Goal: Information Seeking & Learning: Find specific fact

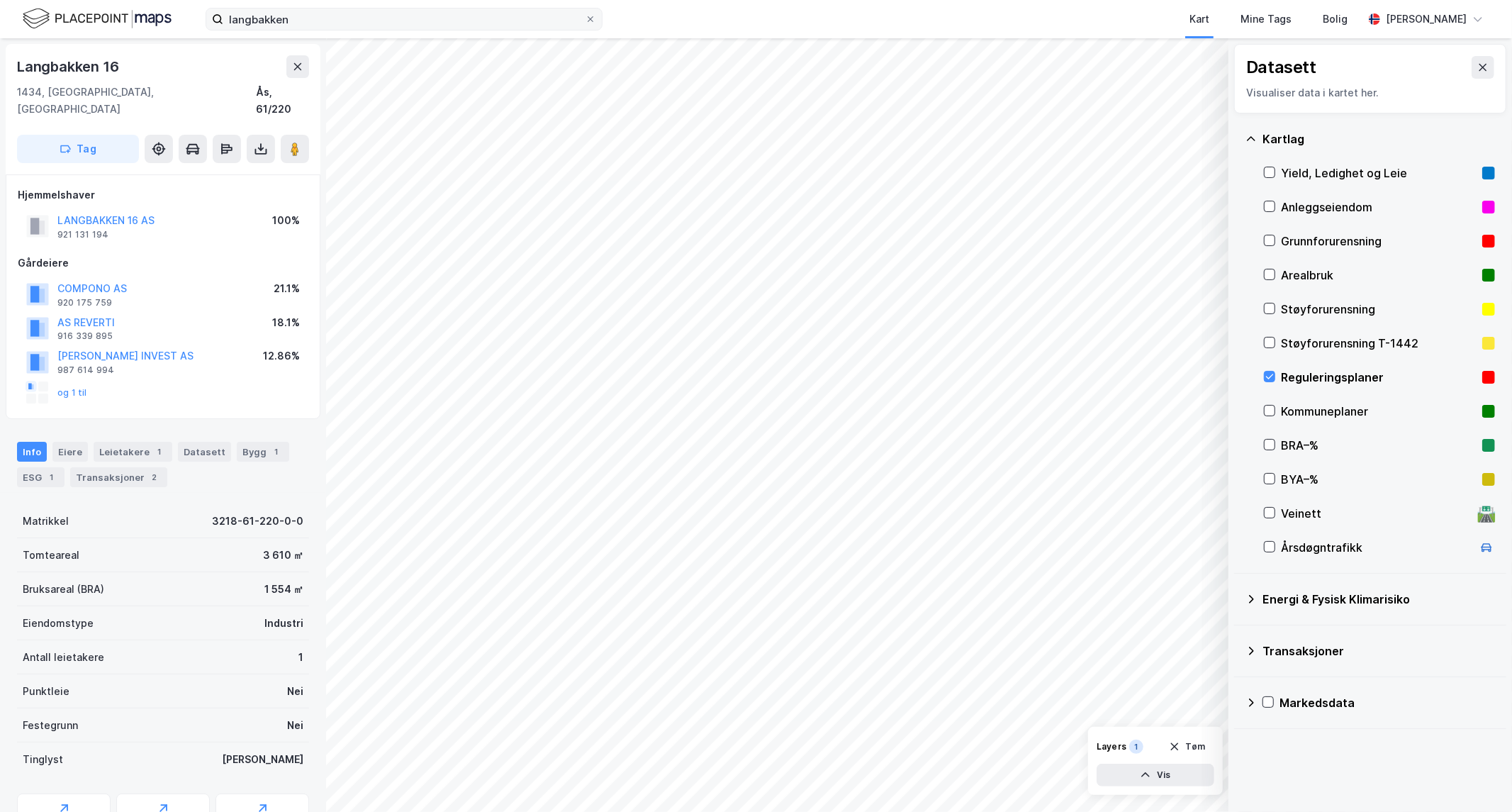
scroll to position [56, 0]
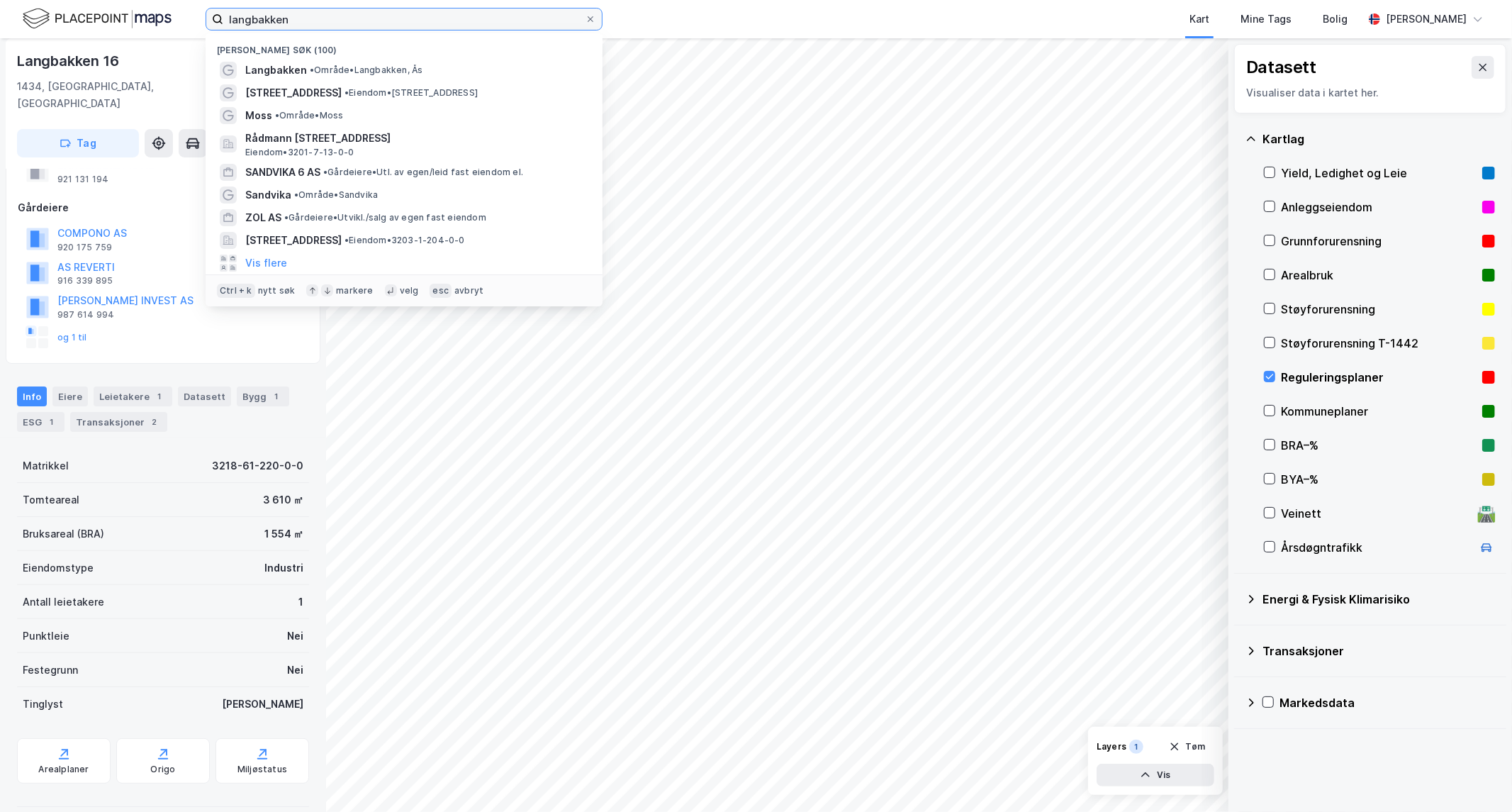
drag, startPoint x: 305, startPoint y: 12, endPoint x: 31, endPoint y: -6, distance: 274.6
click at [31, 0] on html "langbakken Nylige søk (100) Langbakken • Område • [GEOGRAPHIC_DATA], Ås [STREET…" at bounding box center [756, 406] width 1512 height 812
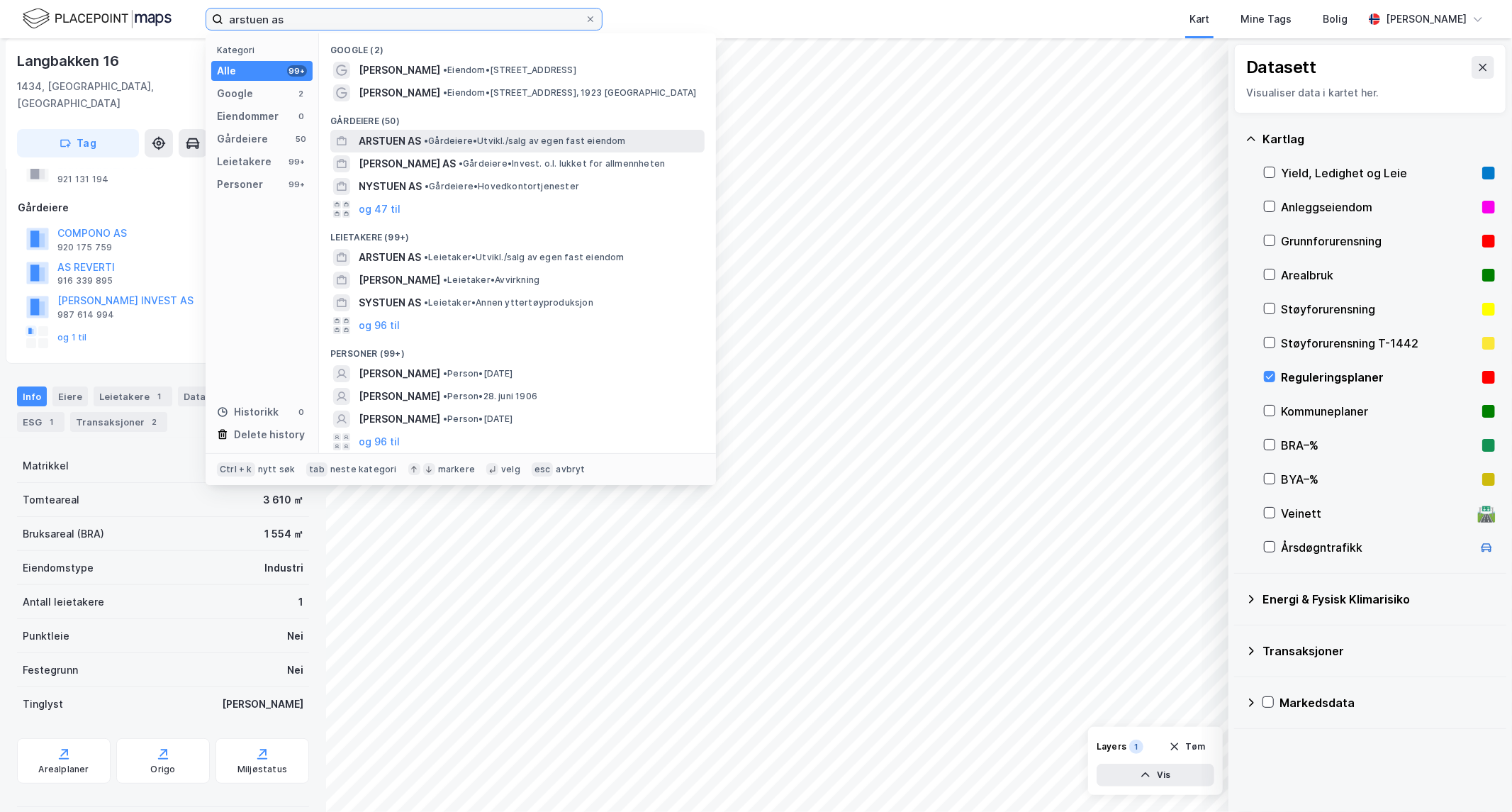
type input "arstuen as"
click at [404, 142] on span "ARSTUEN AS" at bounding box center [389, 141] width 62 height 17
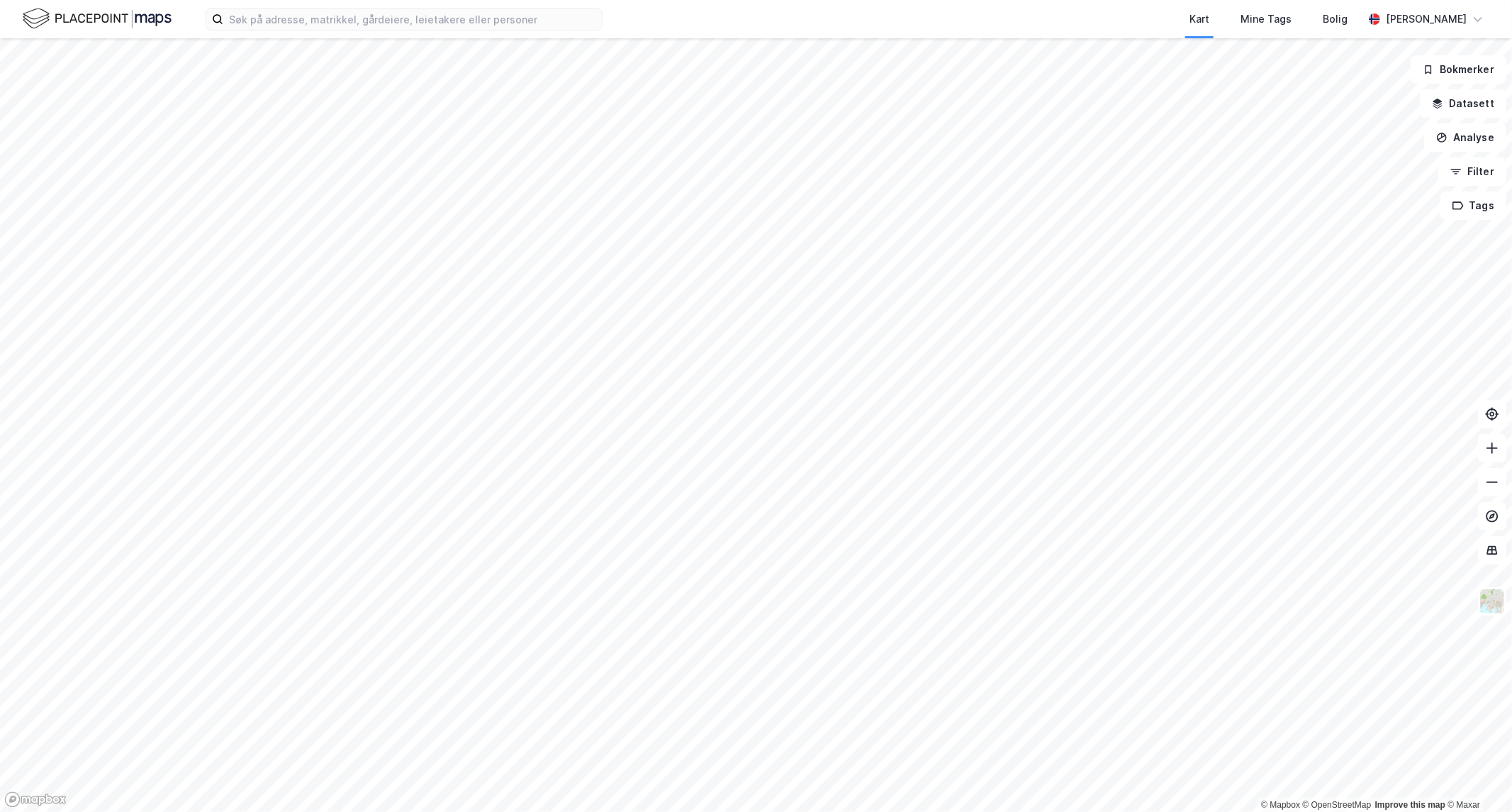
click at [299, 32] on div "Kart Mine Tags Bolig Eirik Aarnes" at bounding box center [756, 19] width 1512 height 38
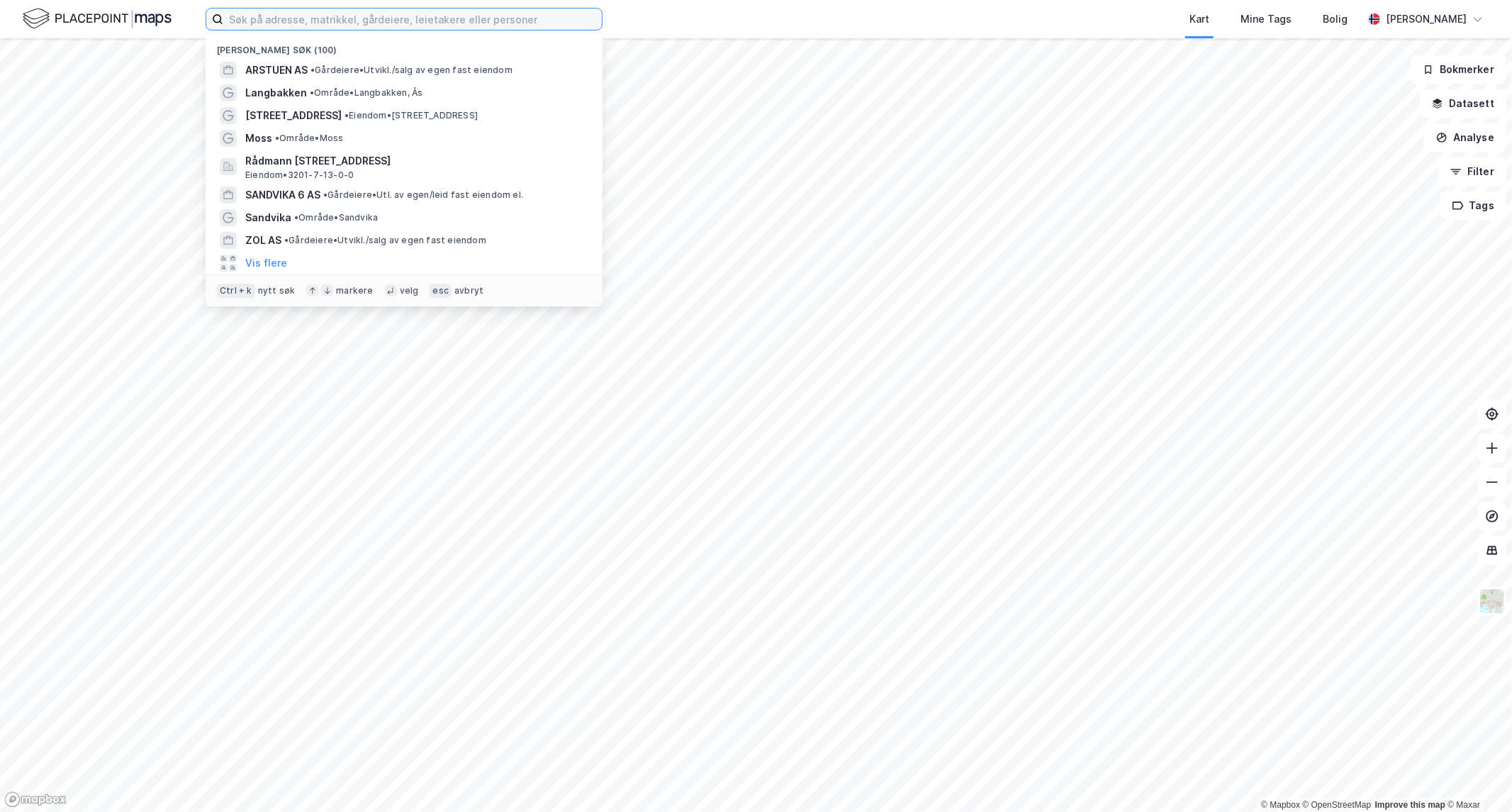
click at [312, 22] on input at bounding box center [412, 19] width 379 height 21
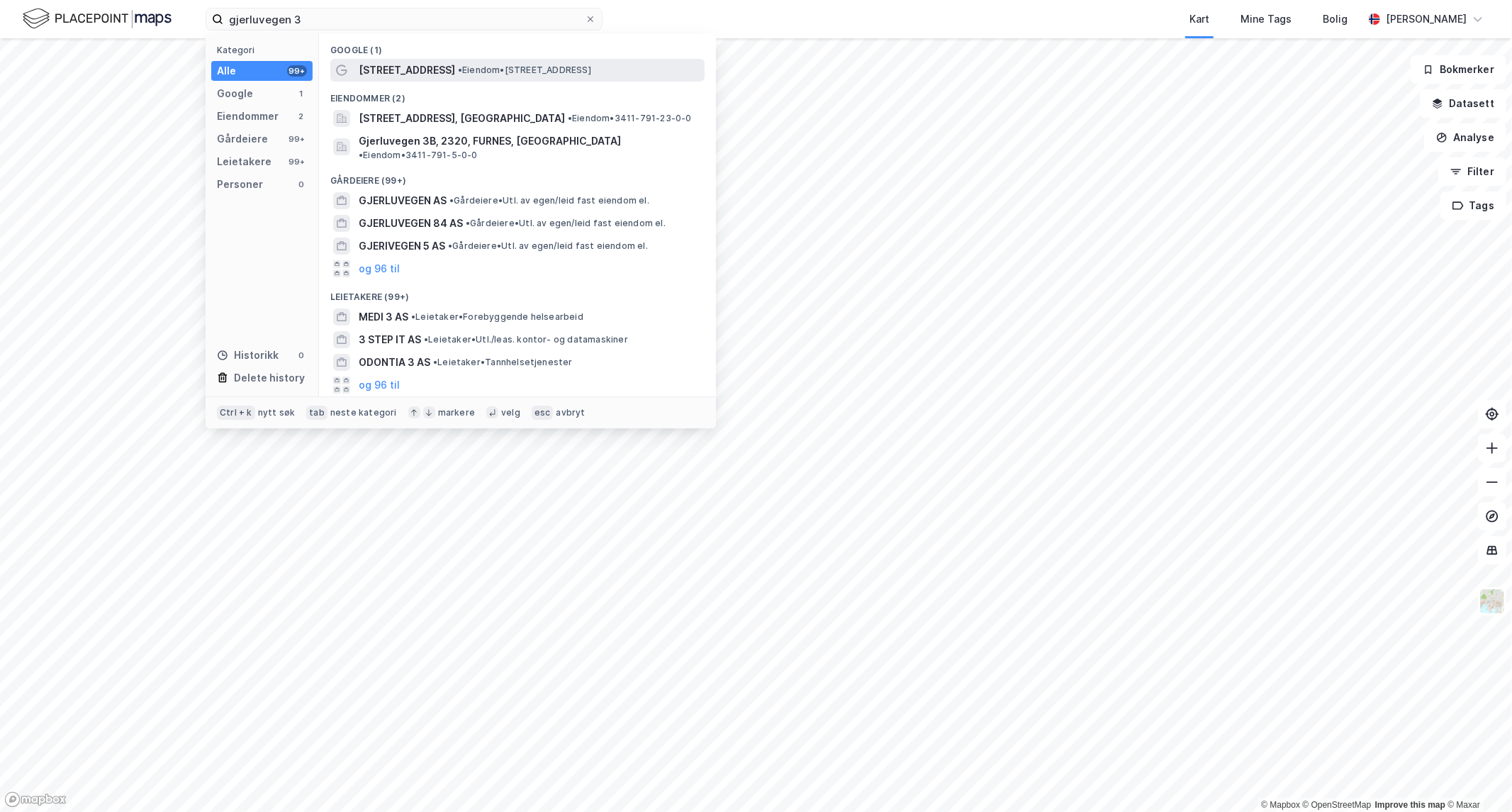
click at [386, 76] on span "Gjerluvegen 3" at bounding box center [407, 70] width 96 height 17
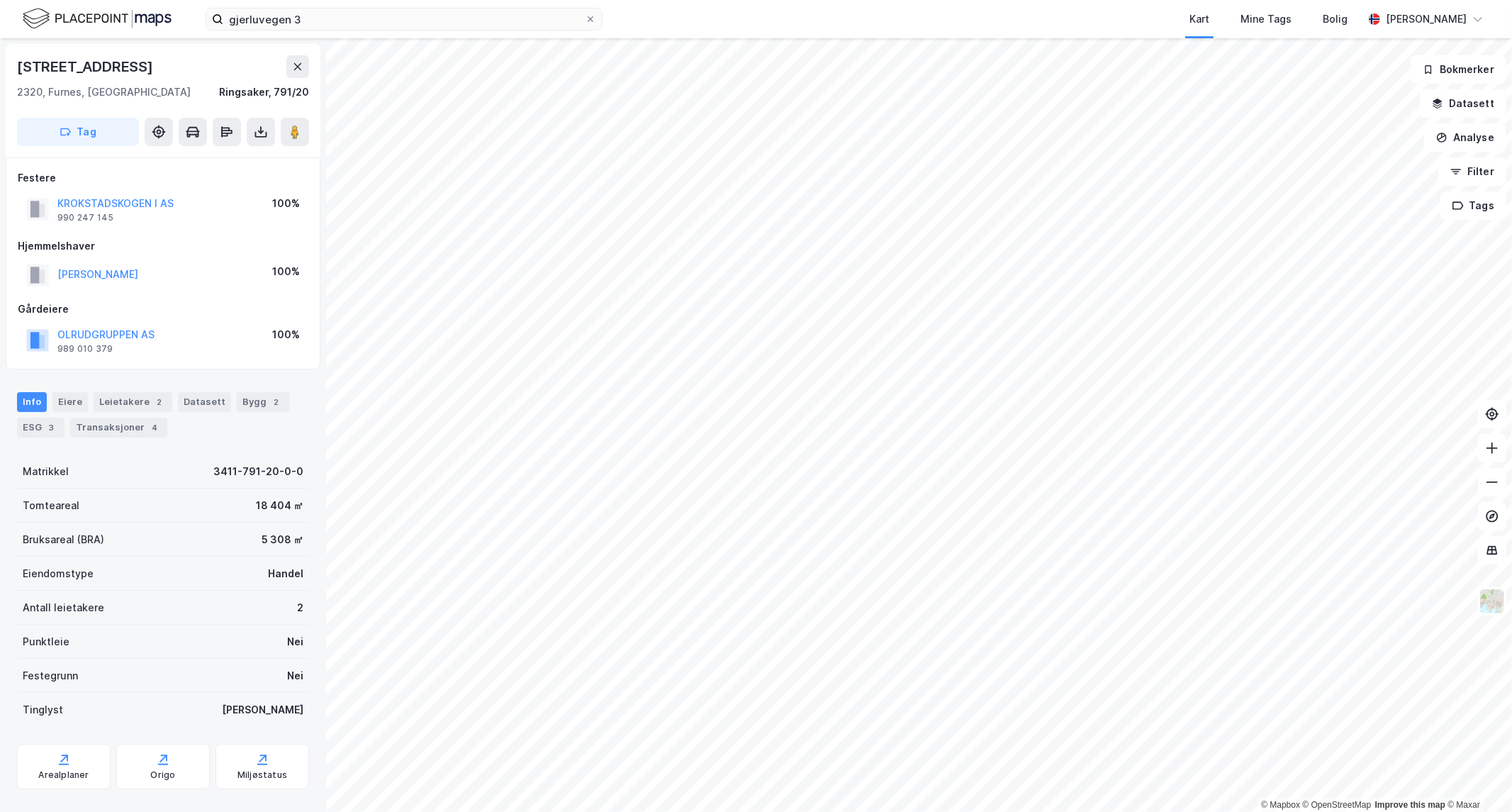
scroll to position [22, 0]
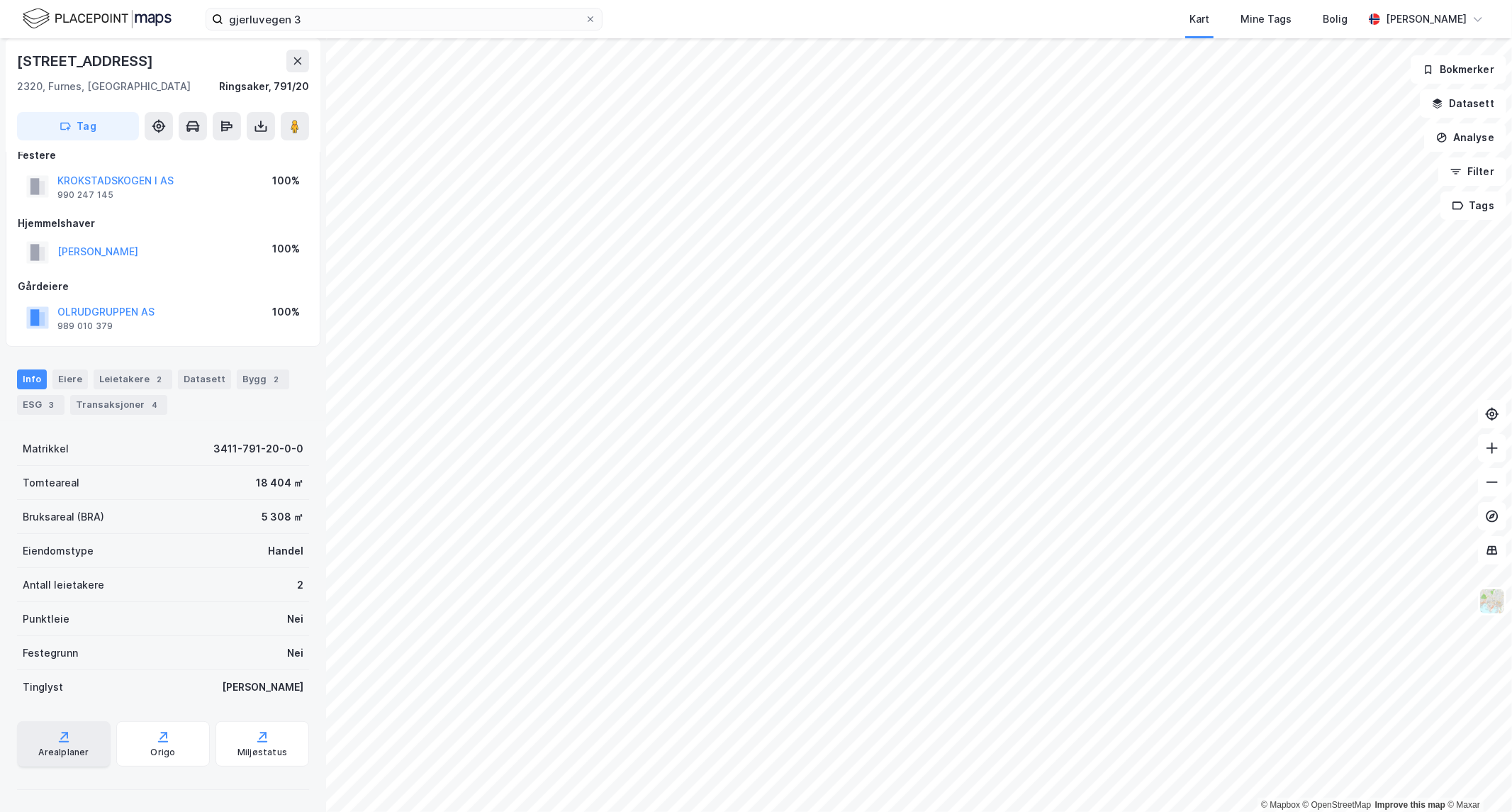
click at [71, 759] on div "Arealplaner" at bounding box center [63, 743] width 94 height 45
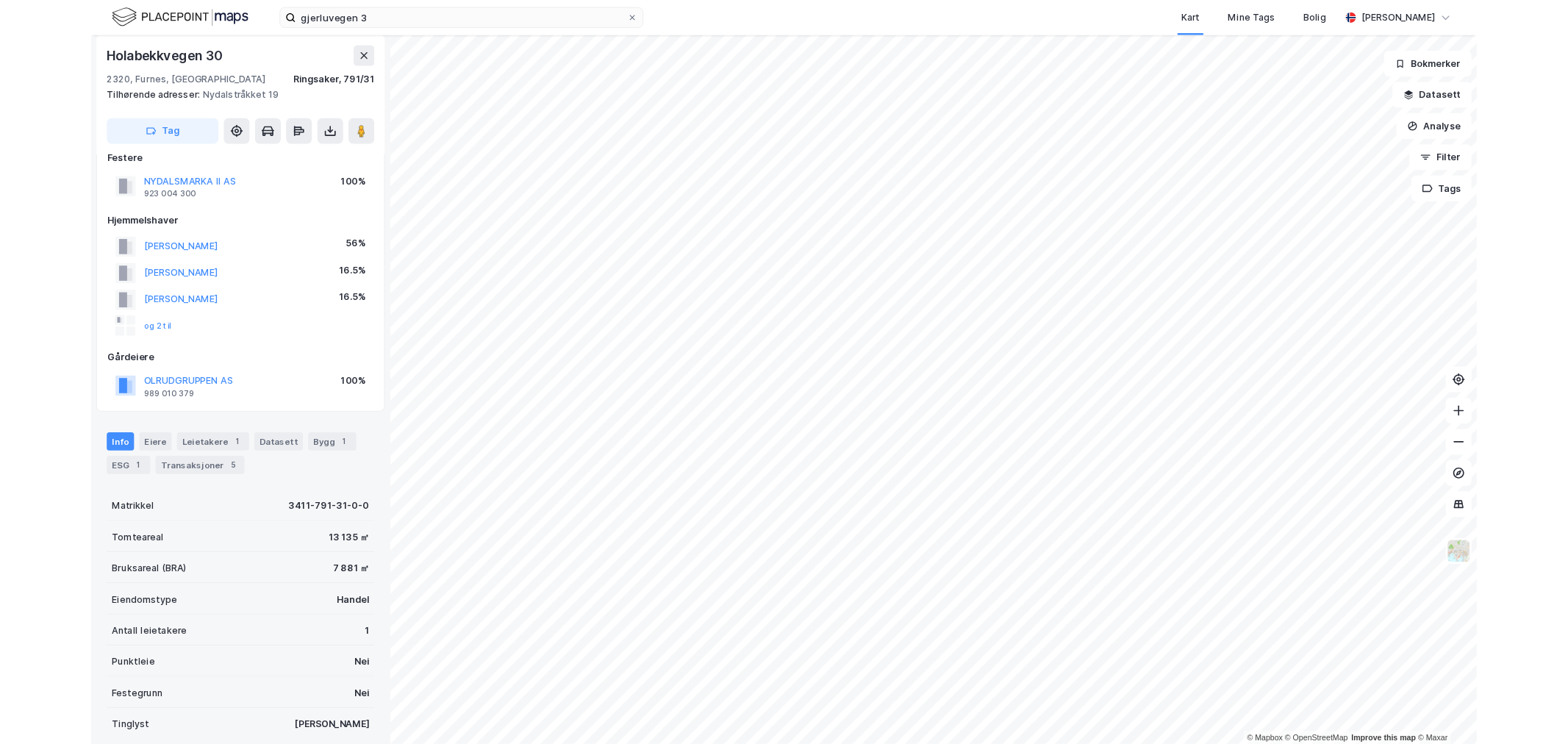
scroll to position [189, 0]
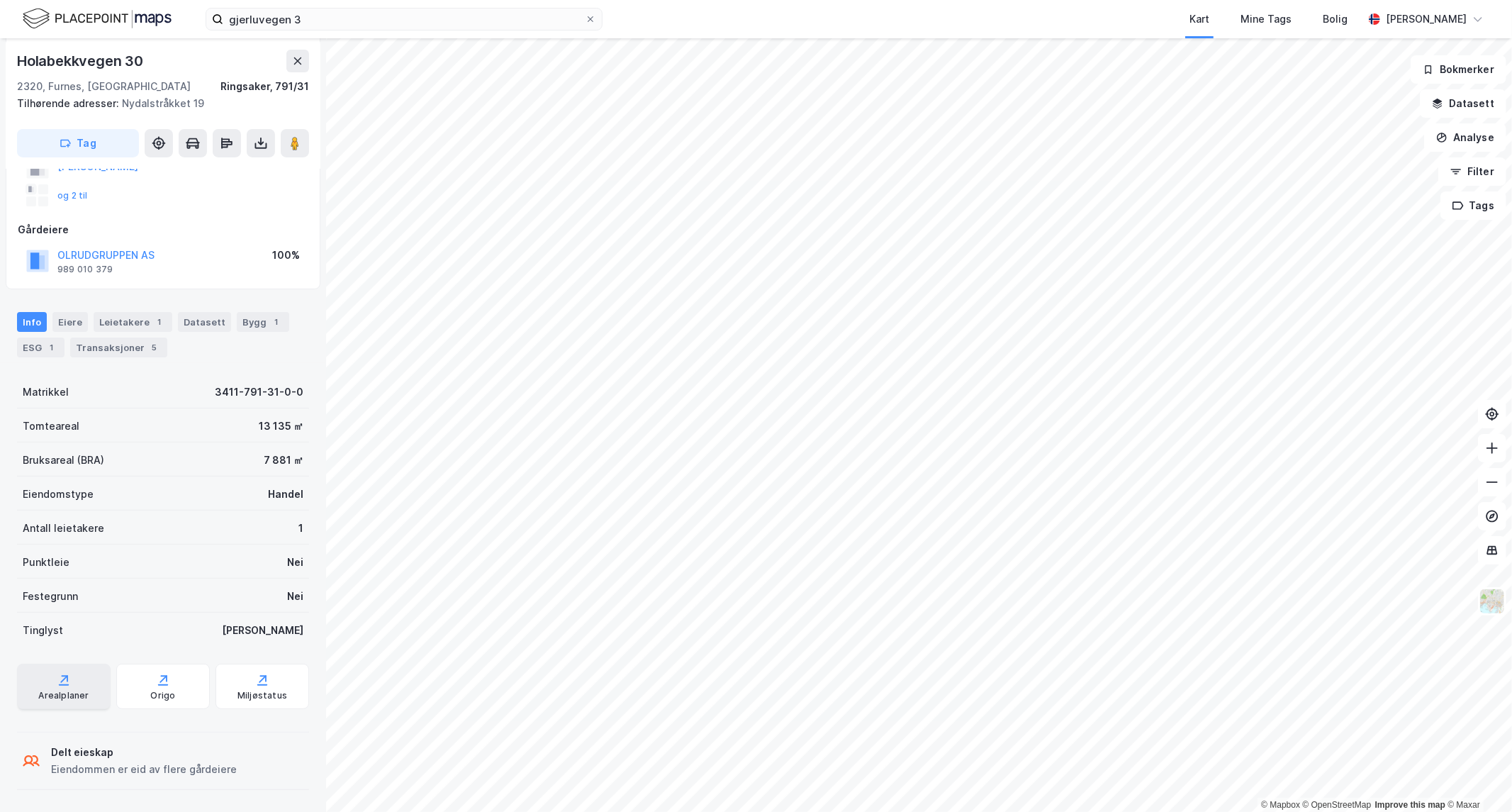
click at [82, 685] on div "Arealplaner" at bounding box center [63, 686] width 94 height 45
click at [74, 679] on div "Arealplaner" at bounding box center [63, 686] width 94 height 45
drag, startPoint x: 343, startPoint y: 17, endPoint x: 0, endPoint y: -10, distance: 344.1
click at [0, 0] on html "gjerluvegen 3 Kart Mine Tags Bolig Eirik Aarnes © Mapbox © OpenStreetMap Improv…" at bounding box center [756, 406] width 1512 height 812
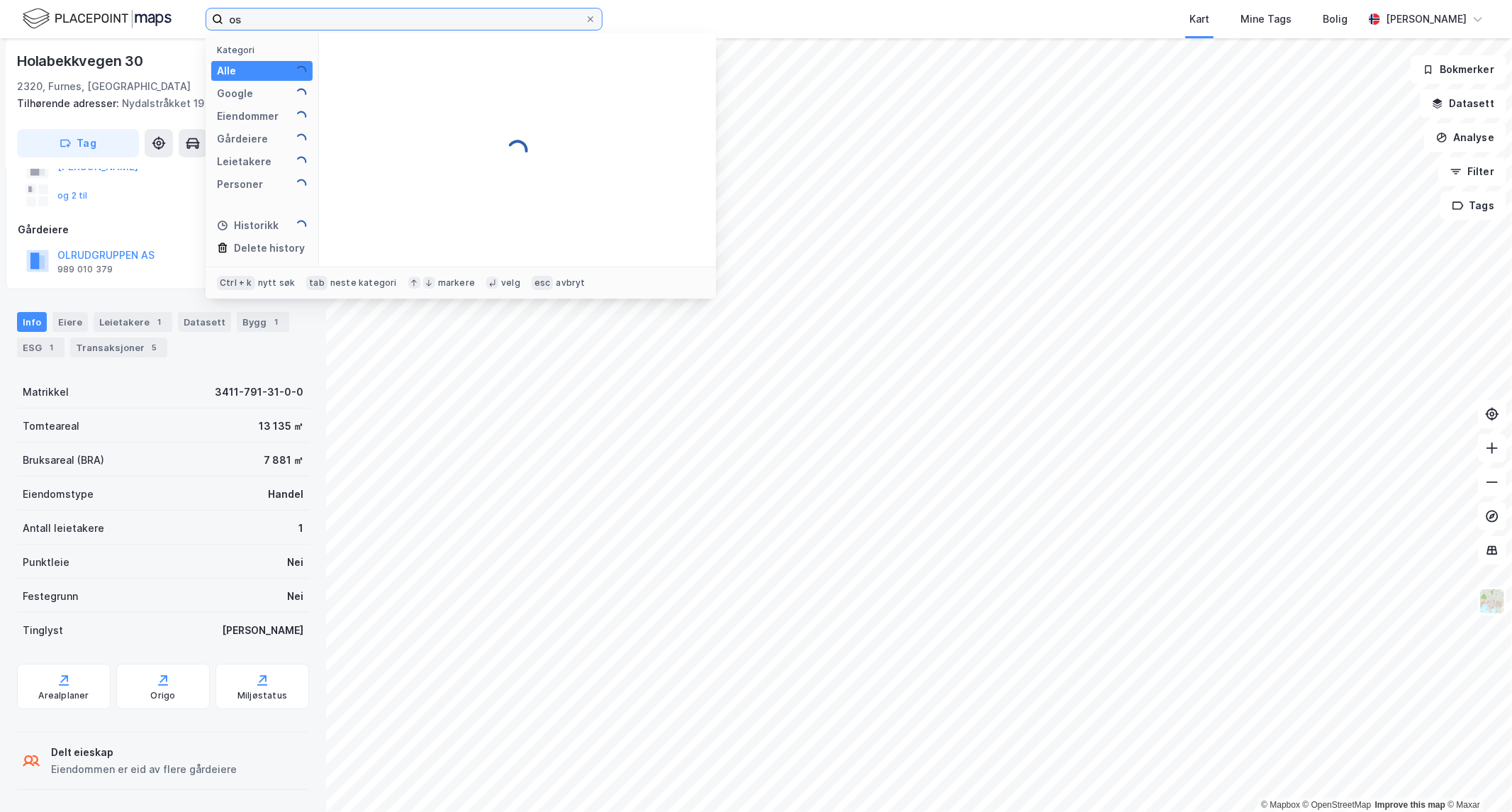
type input "o"
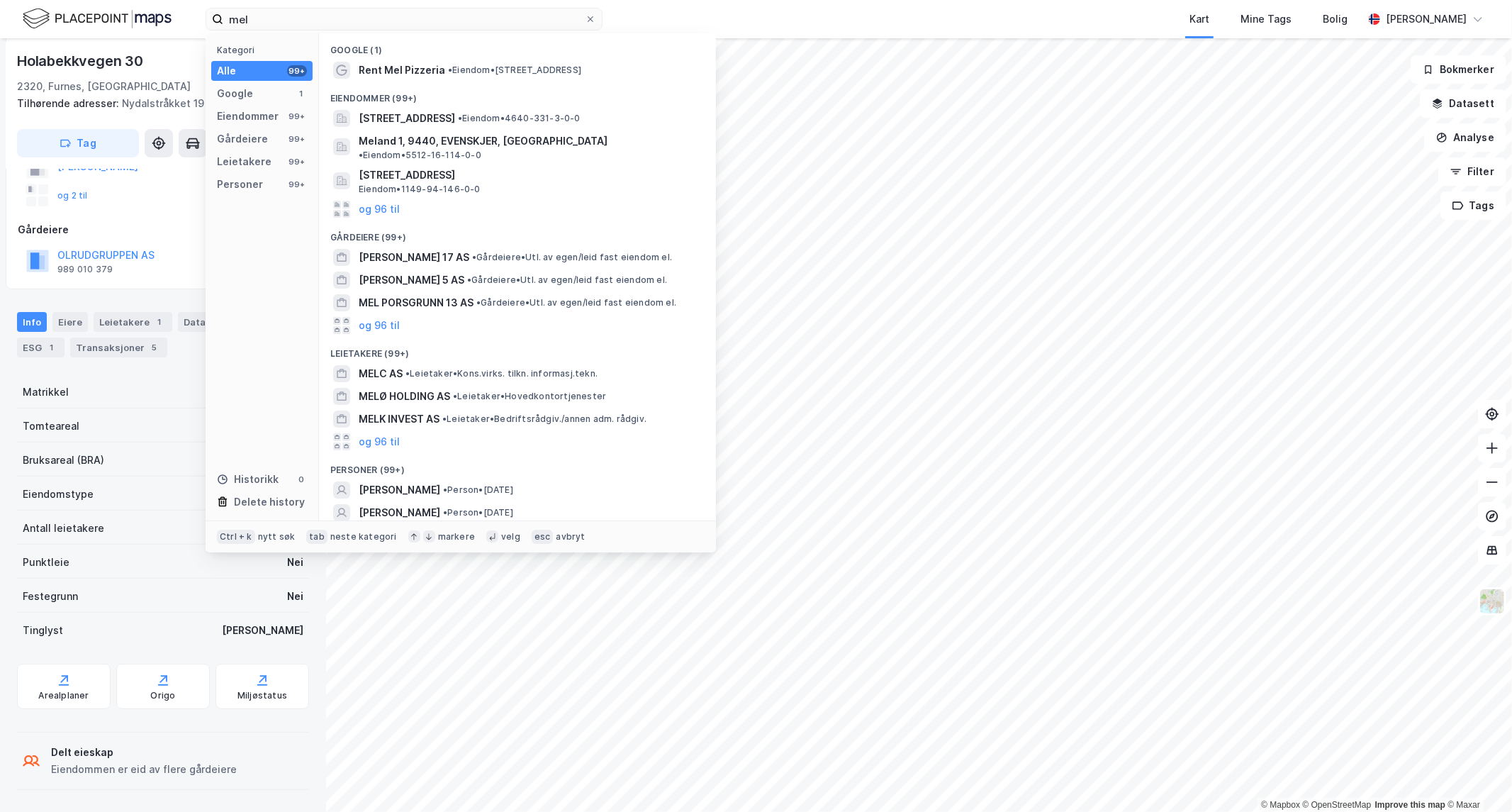
click at [117, 24] on img at bounding box center [96, 19] width 149 height 25
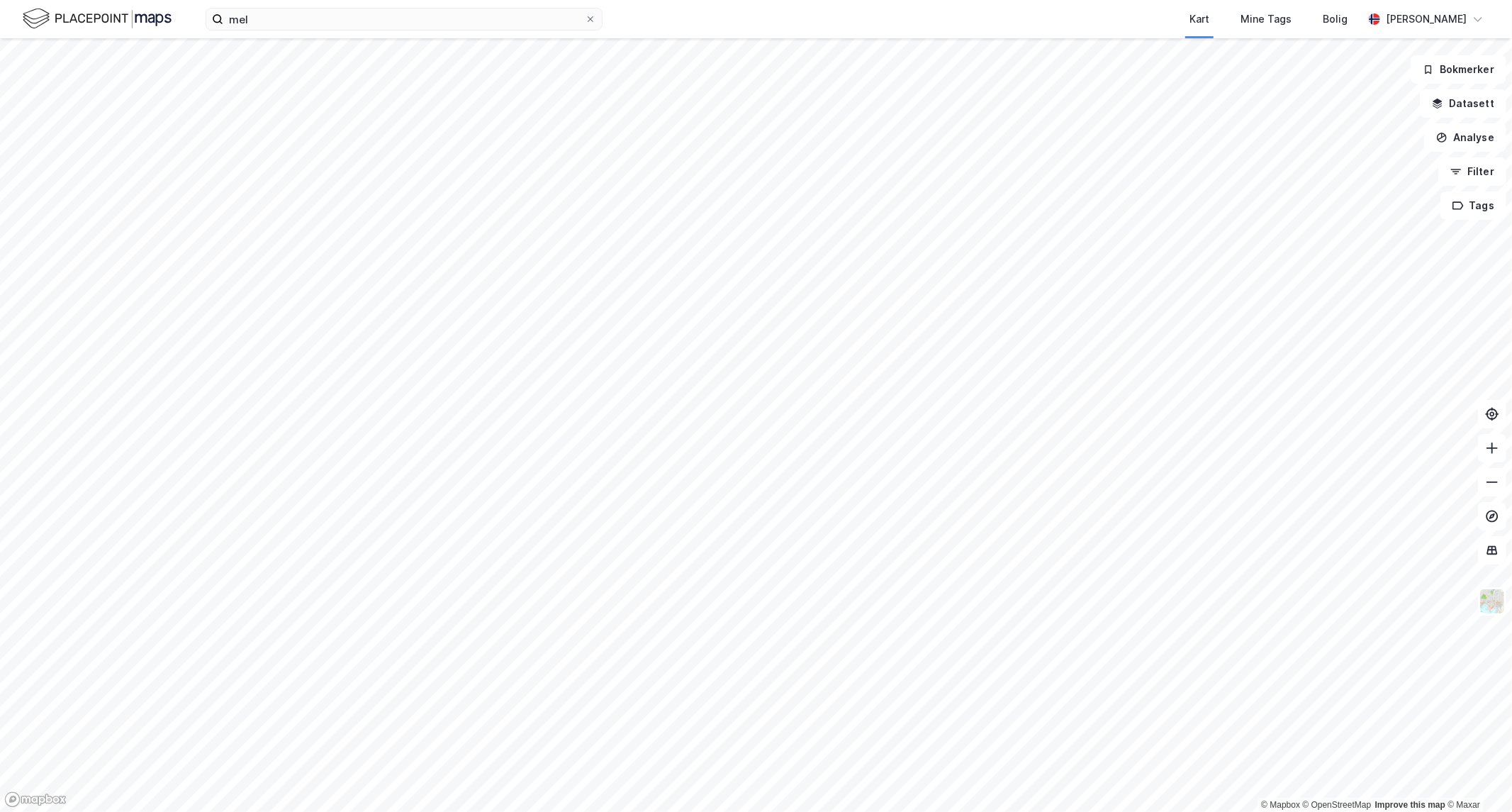
click at [306, 31] on div "mel Kart Mine Tags Bolig Eirik Aarnes" at bounding box center [756, 19] width 1512 height 38
click at [294, 21] on input "mel" at bounding box center [404, 19] width 361 height 21
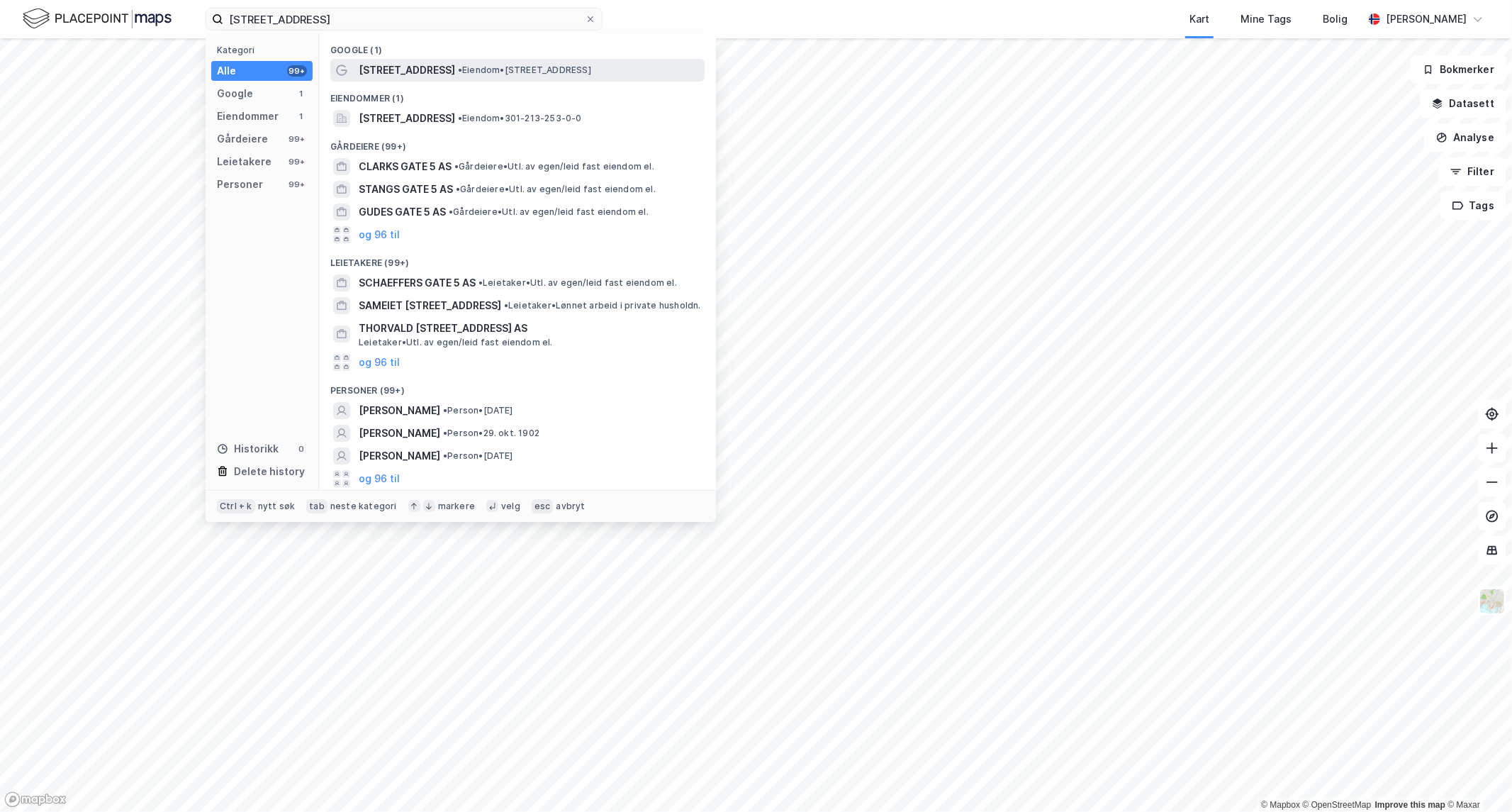
click at [421, 70] on span "Meltzers gate 5" at bounding box center [407, 70] width 96 height 17
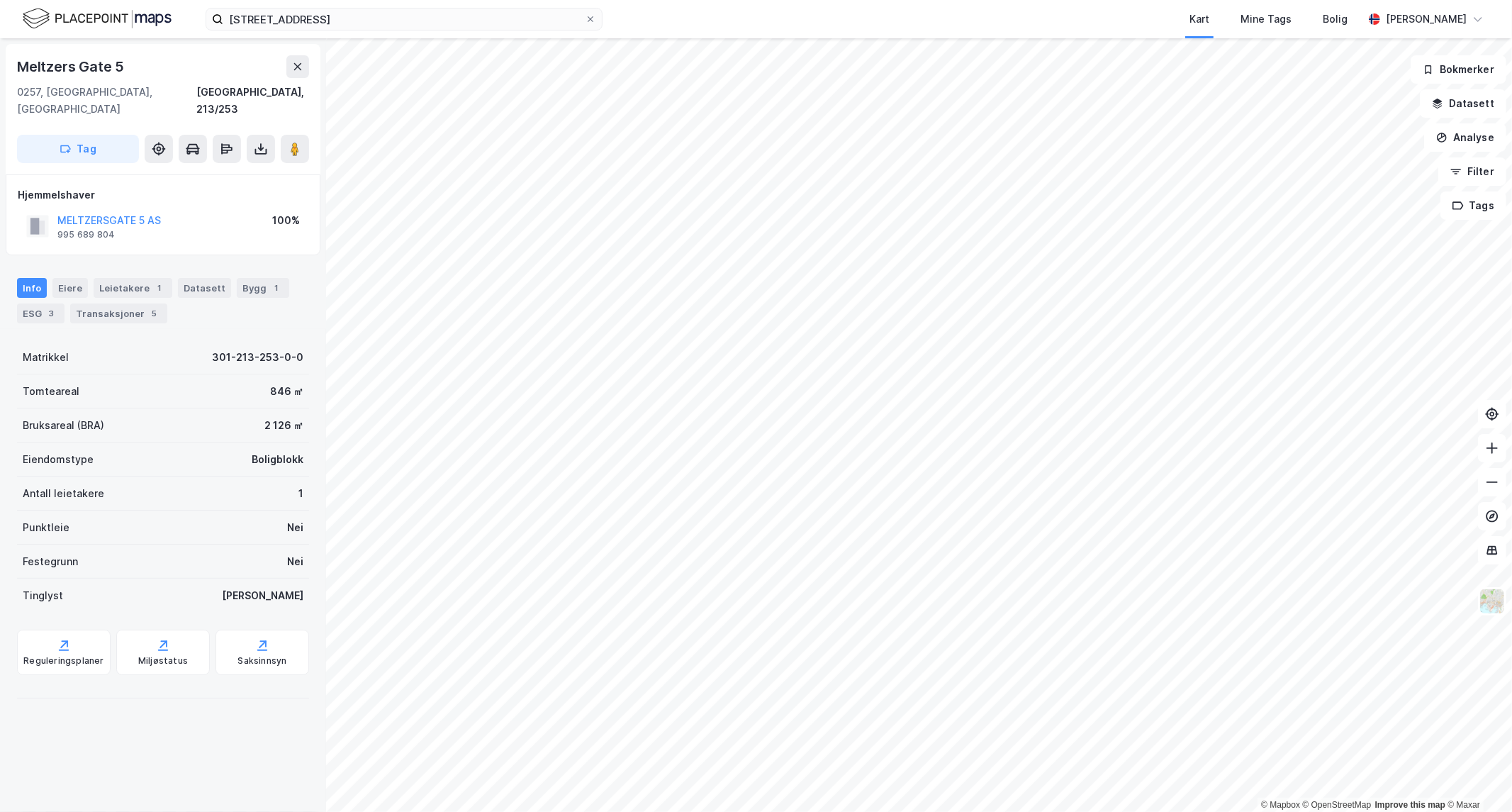
click at [116, 212] on div "MELTZERSGATE 5 AS" at bounding box center [109, 221] width 104 height 17
click at [0, 0] on button "MELTZERSGATE 5 AS" at bounding box center [0, 0] width 0 height 0
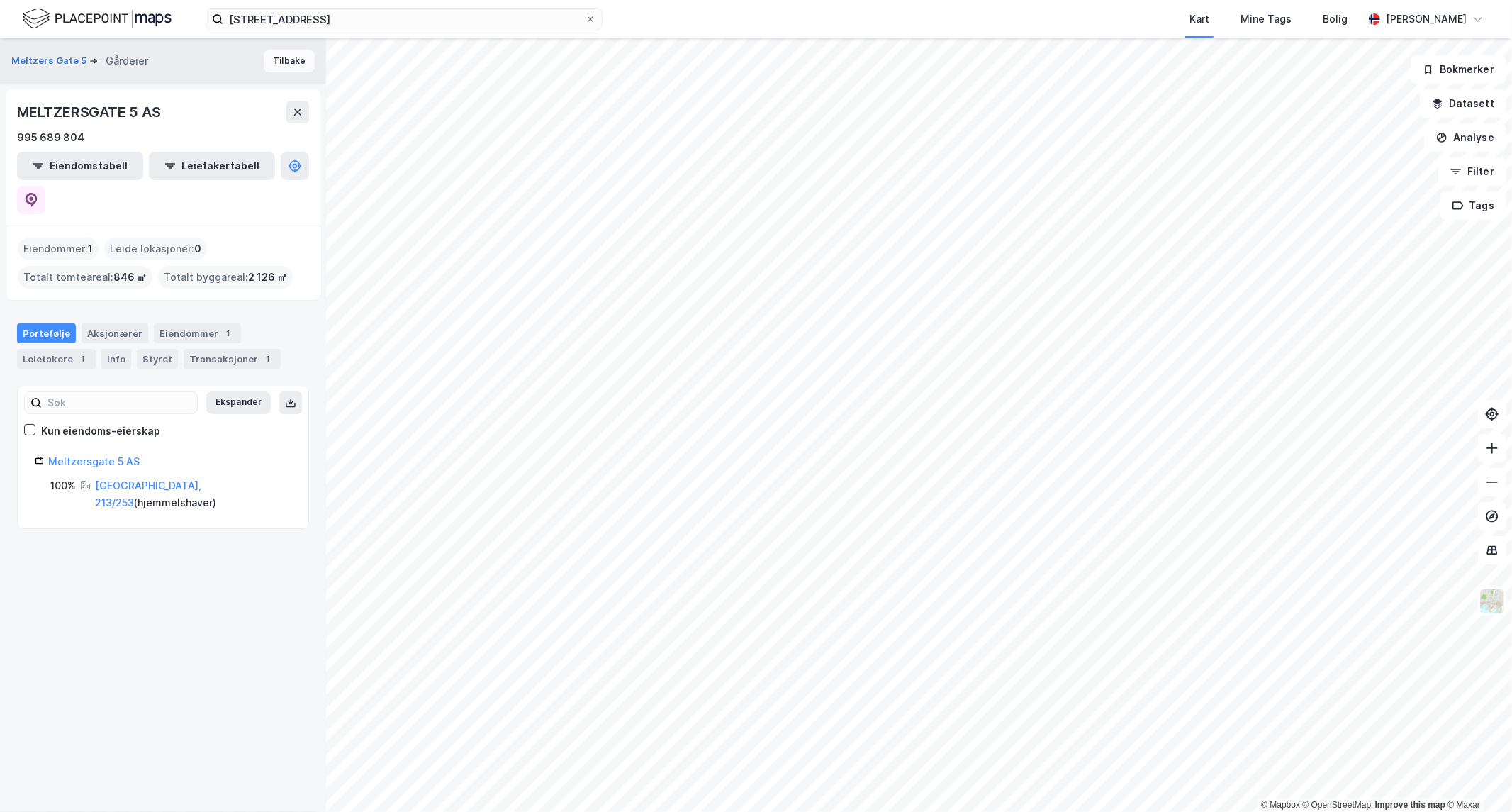
click at [264, 66] on button "Tilbake" at bounding box center [289, 61] width 51 height 22
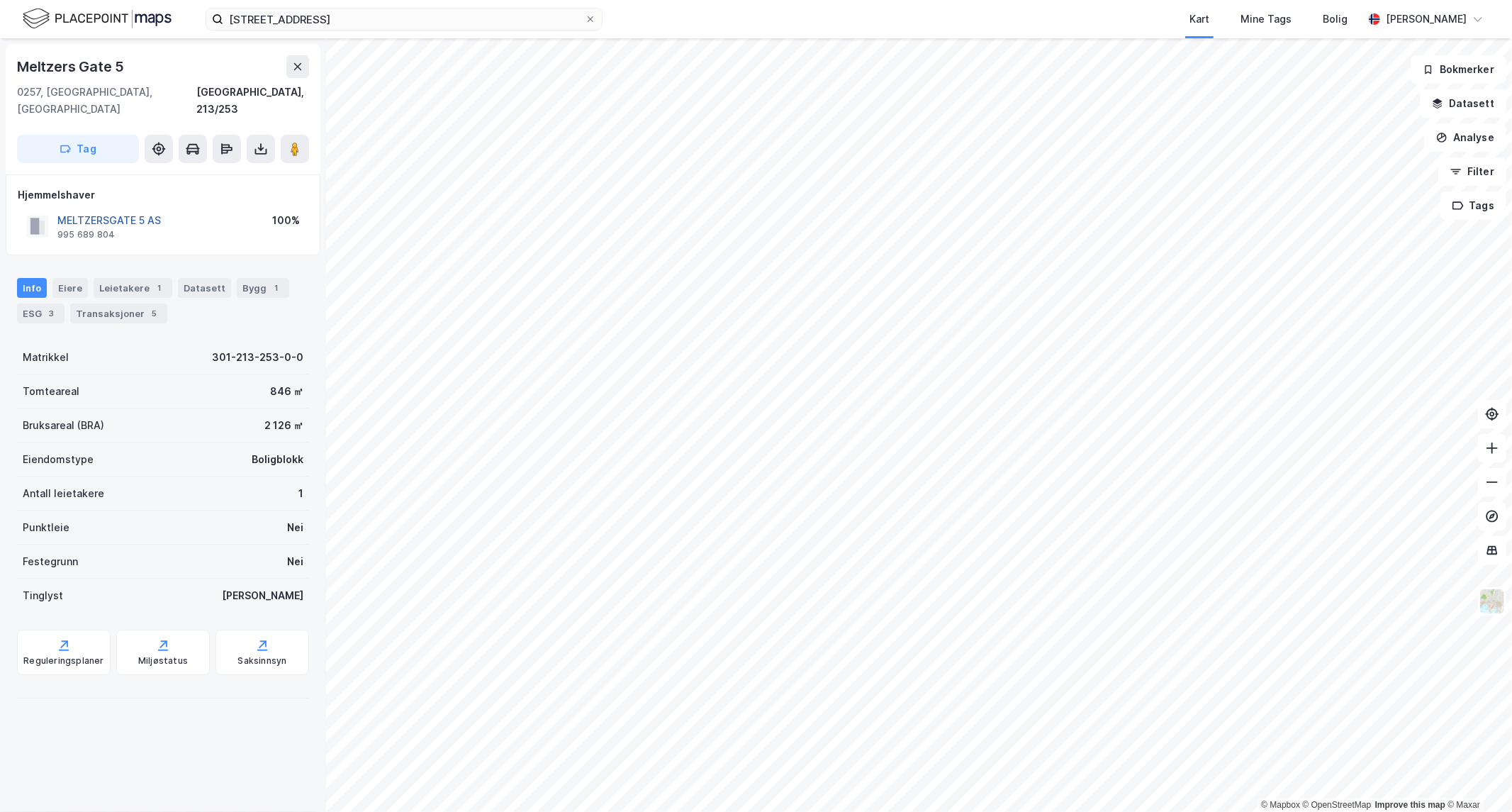
click at [0, 0] on button "MELTZERSGATE 5 AS" at bounding box center [0, 0] width 0 height 0
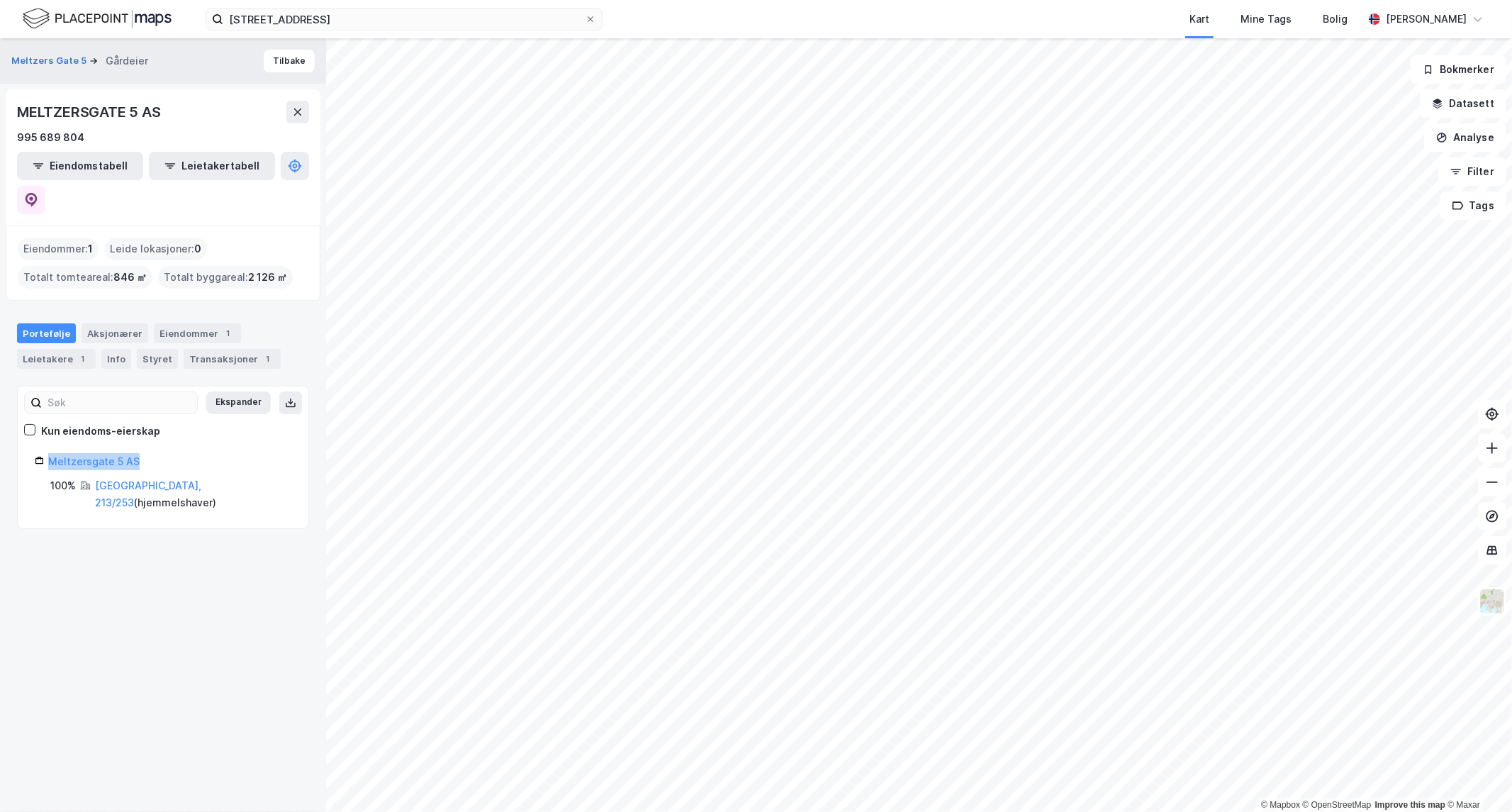
drag, startPoint x: 151, startPoint y: 429, endPoint x: 36, endPoint y: 423, distance: 115.2
click at [36, 453] on div "Meltzersgate 5 AS" at bounding box center [162, 462] width 257 height 17
copy link "Meltzersgate 5 AS"
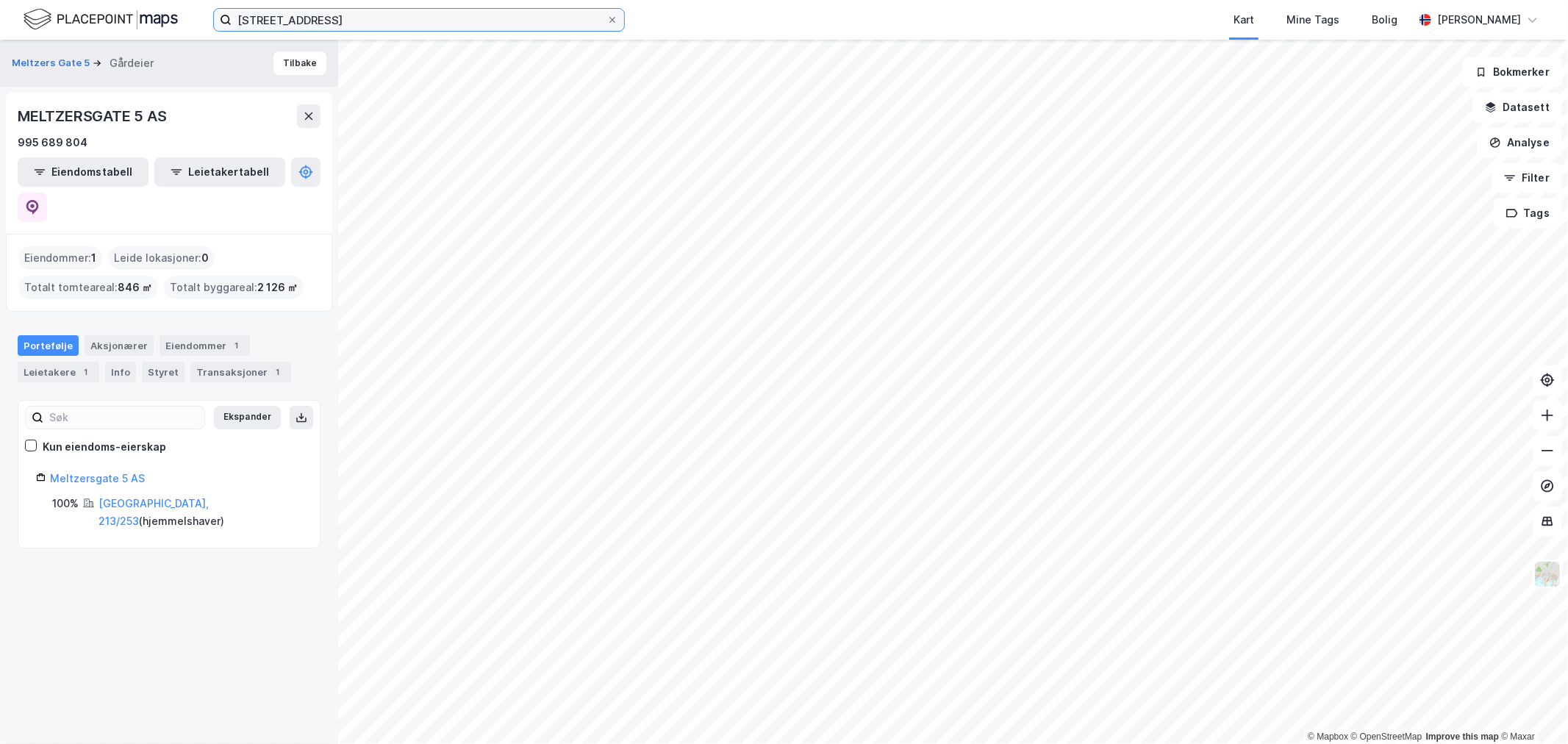
drag, startPoint x: 341, startPoint y: 17, endPoint x: 67, endPoint y: 14, distance: 274.0
click at [68, 14] on div "melzers gate 5 Kart Mine Tags Bolig Eirik Aarnes" at bounding box center [784, 19] width 1568 height 39
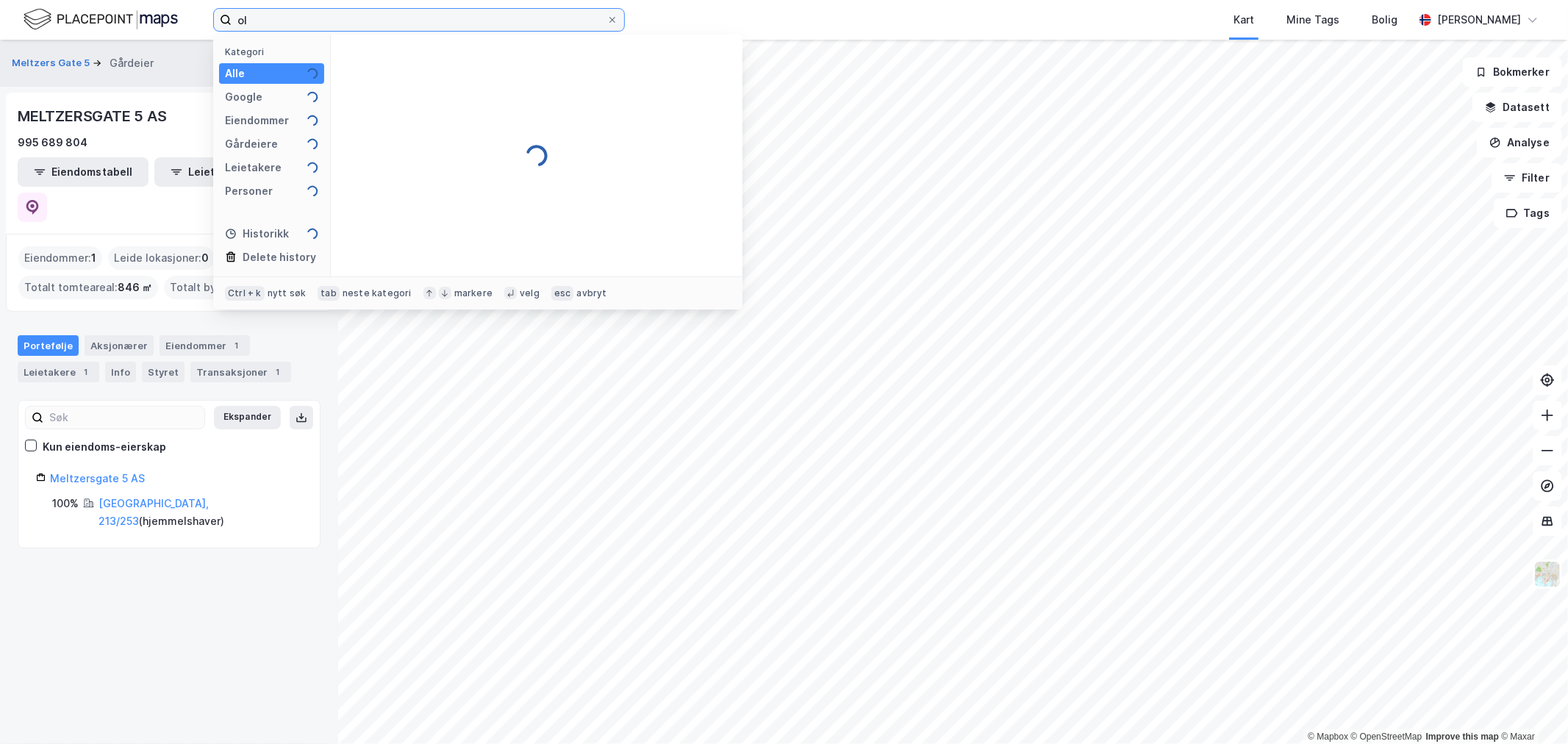
type input "o"
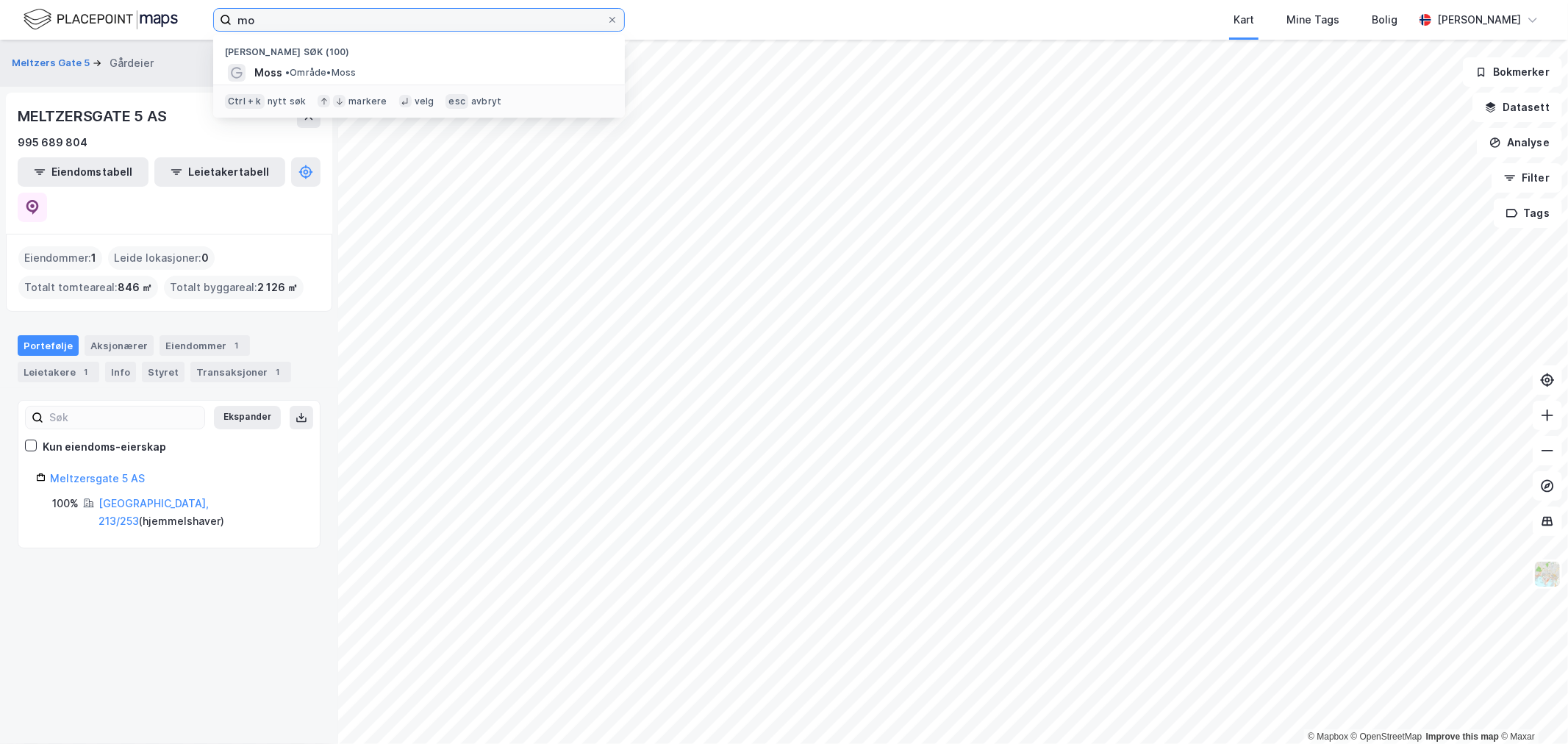
type input "m"
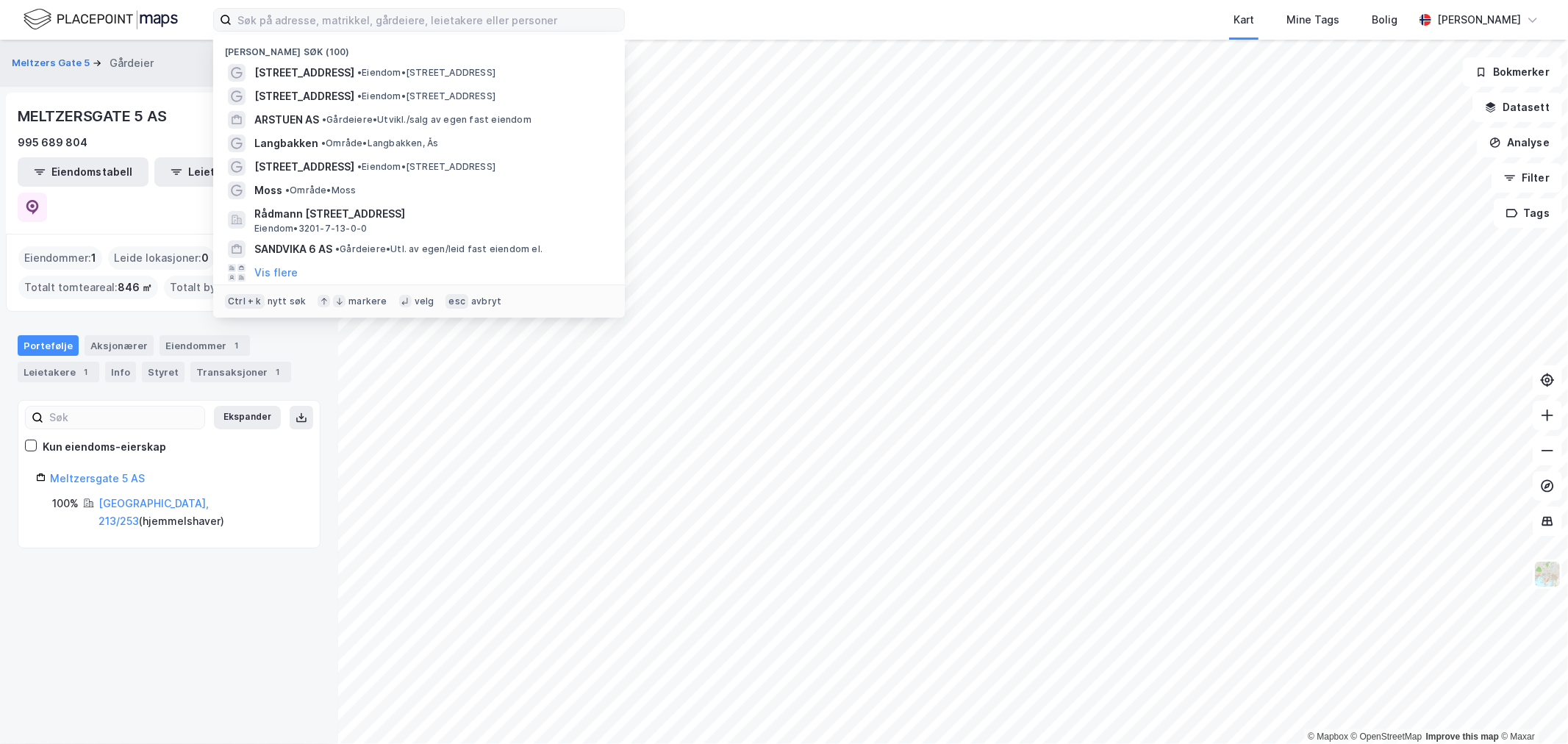
click at [452, 8] on label at bounding box center [419, 19] width 411 height 23
click at [453, 16] on input at bounding box center [428, 19] width 393 height 22
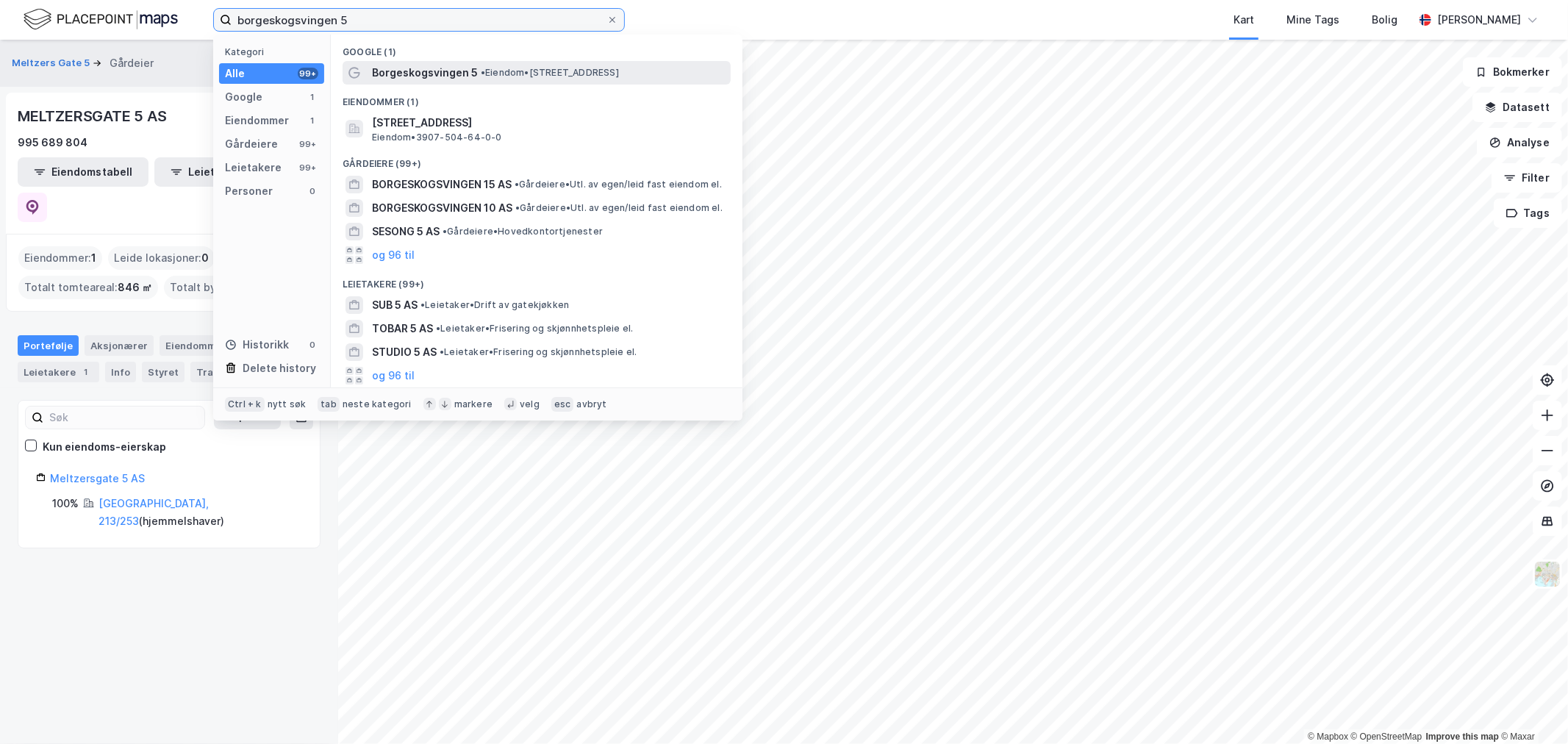
type input "borgeskogsvingen 5"
click at [486, 67] on span "• Eiendom • Borgeskogsvingen 5, 3160 Stokke" at bounding box center [550, 73] width 138 height 12
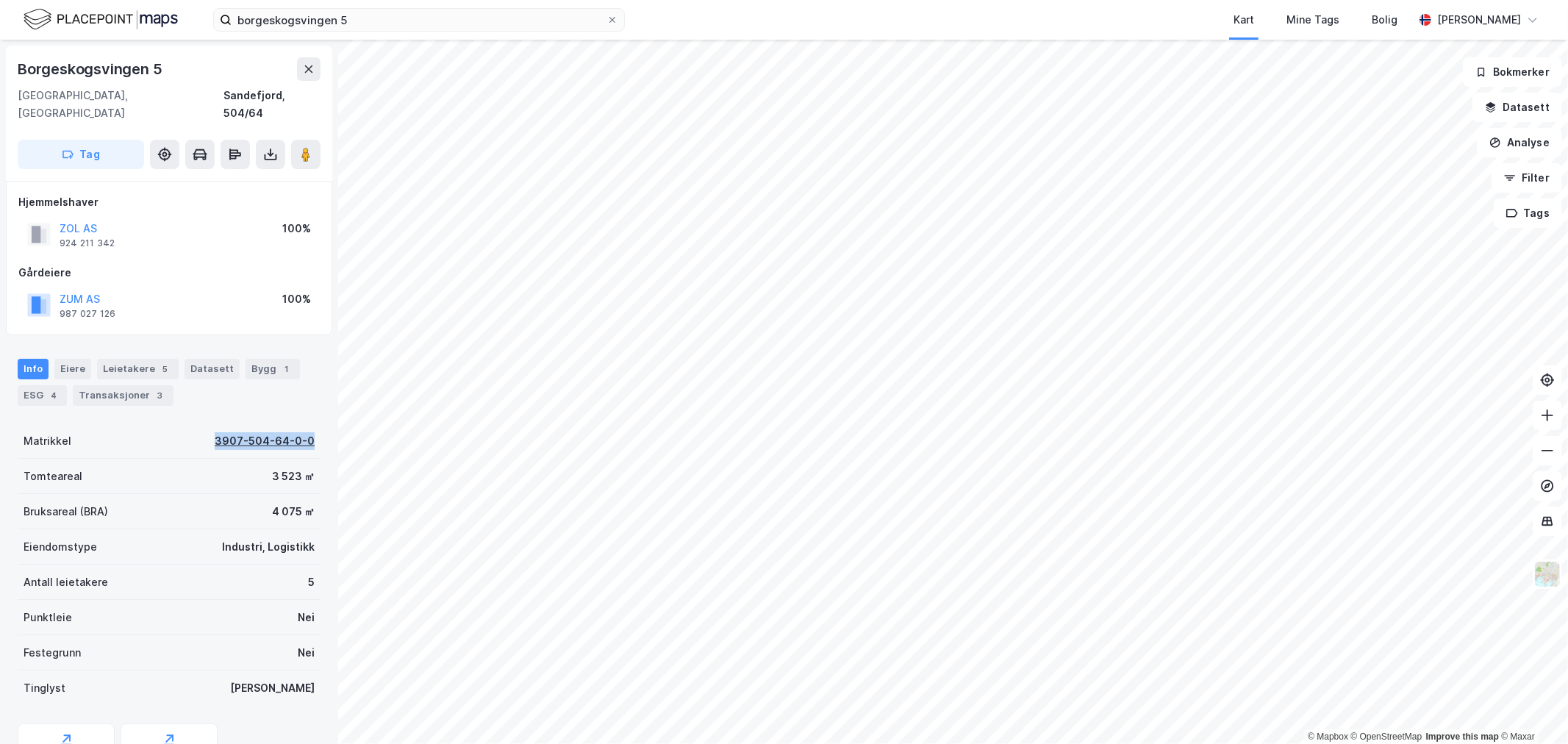
drag, startPoint x: 199, startPoint y: 416, endPoint x: 299, endPoint y: 425, distance: 100.4
click at [299, 425] on div "Matrikkel 3907-504-64-0-0" at bounding box center [168, 441] width 303 height 36
copy div "3907-504-64-0-0"
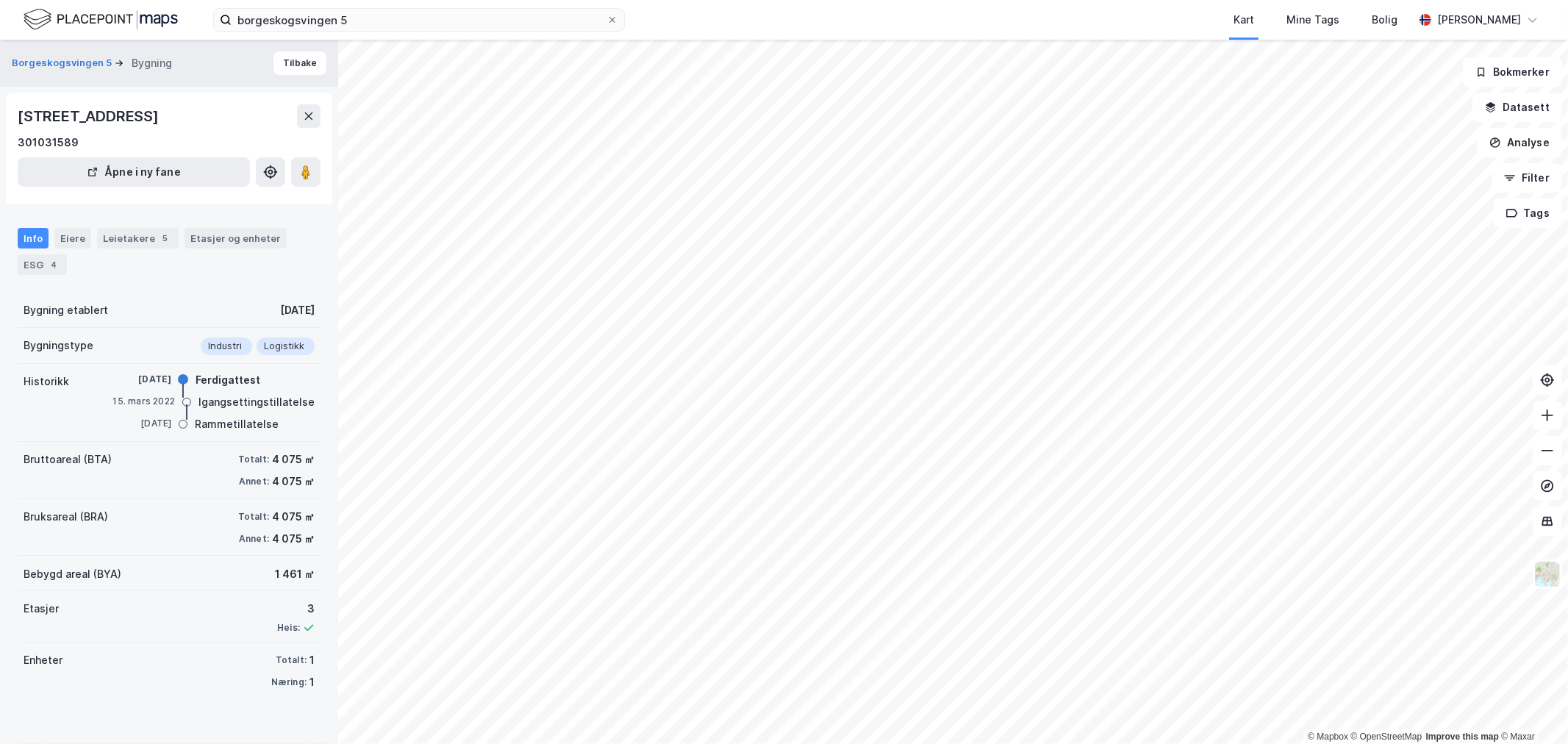
click at [274, 49] on div "Borgeskogsvingen 5 Bygning Tilbake" at bounding box center [169, 62] width 338 height 47
click at [287, 77] on div "Borgeskogsvingen 5 Bygning Tilbake" at bounding box center [169, 62] width 338 height 47
click at [290, 66] on button "Tilbake" at bounding box center [300, 63] width 53 height 23
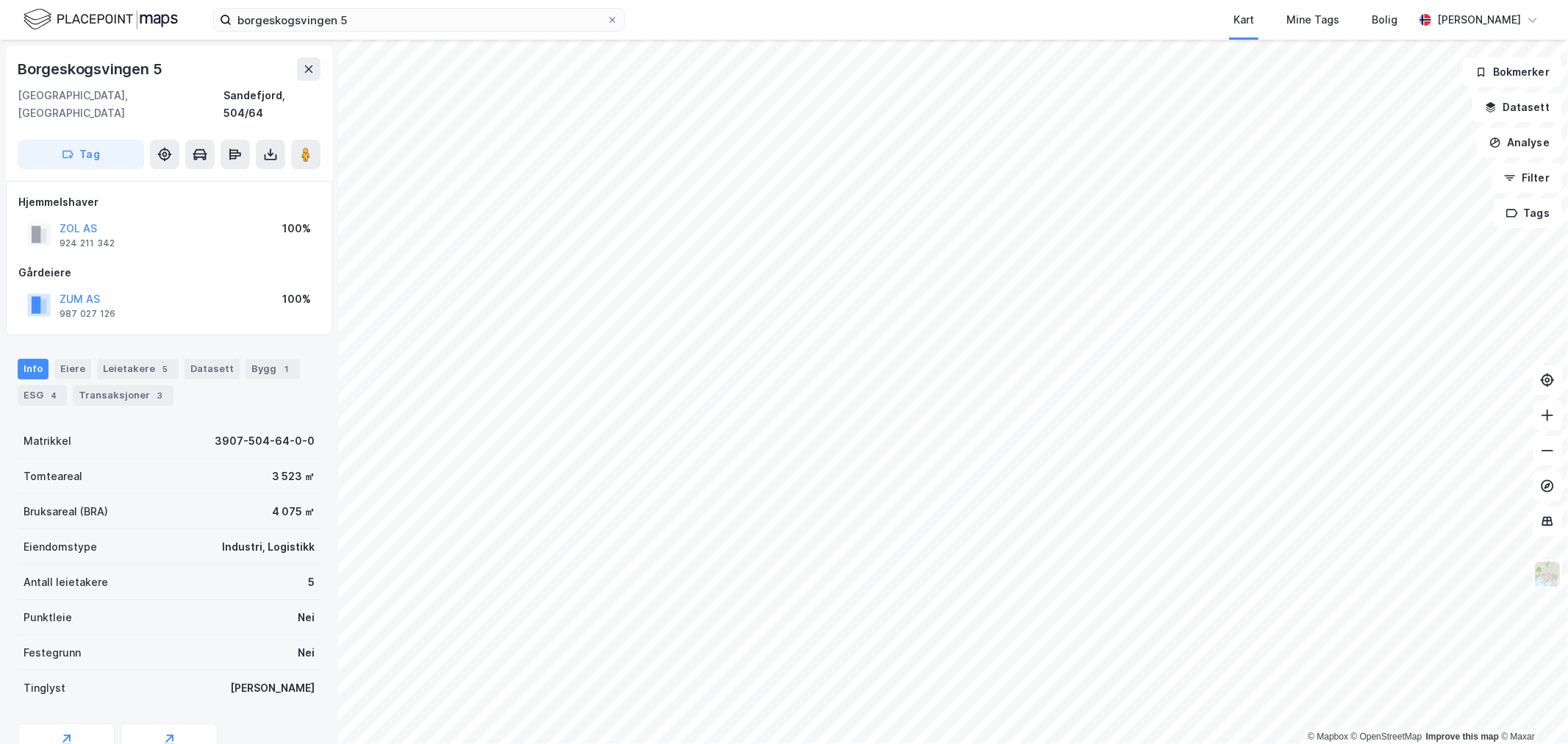
scroll to position [1, 0]
drag, startPoint x: 203, startPoint y: 415, endPoint x: 300, endPoint y: 420, distance: 97.1
click at [300, 423] on div "Matrikkel 3907-504-64-0-0" at bounding box center [168, 440] width 303 height 36
copy div "3907-504-64-0-0"
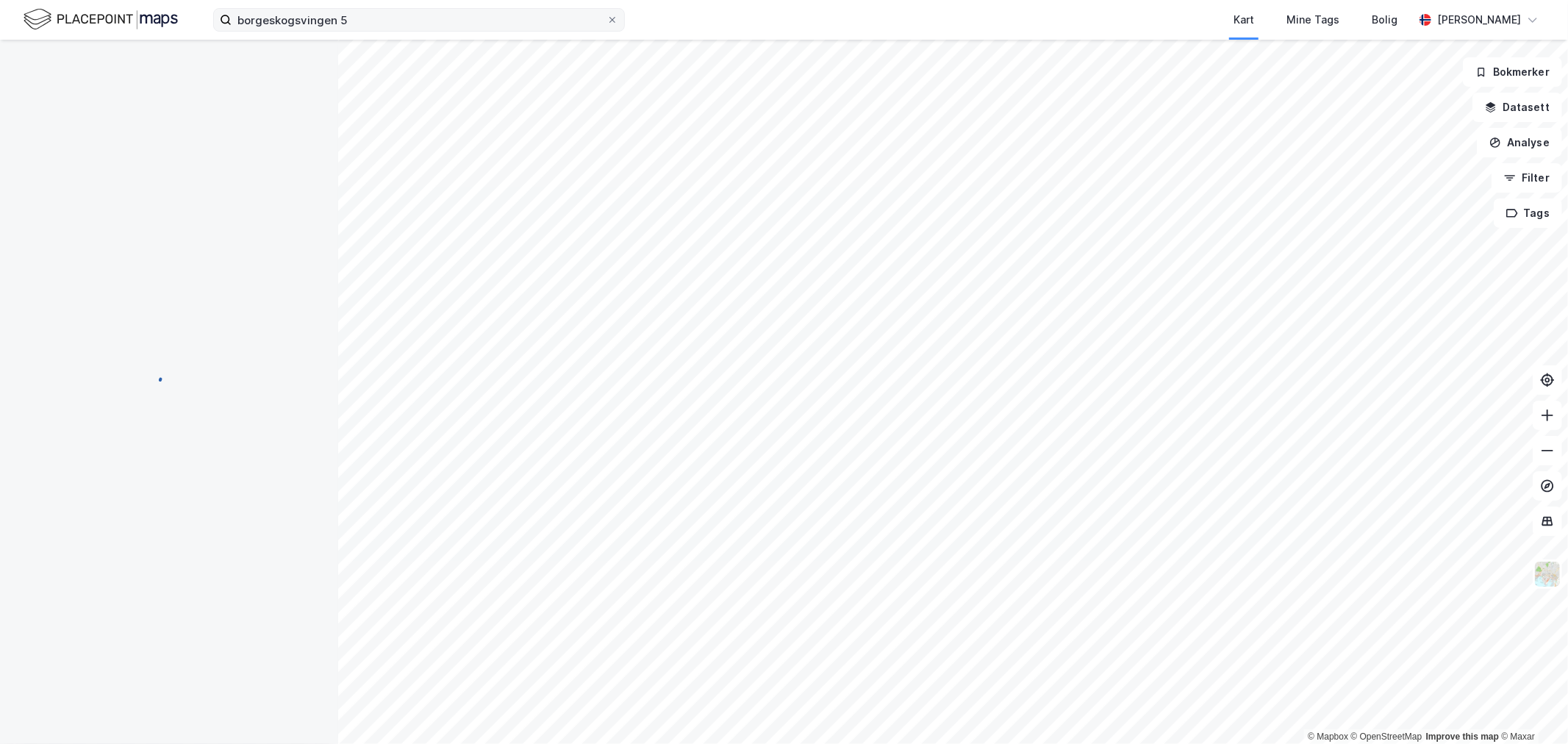
scroll to position [1, 0]
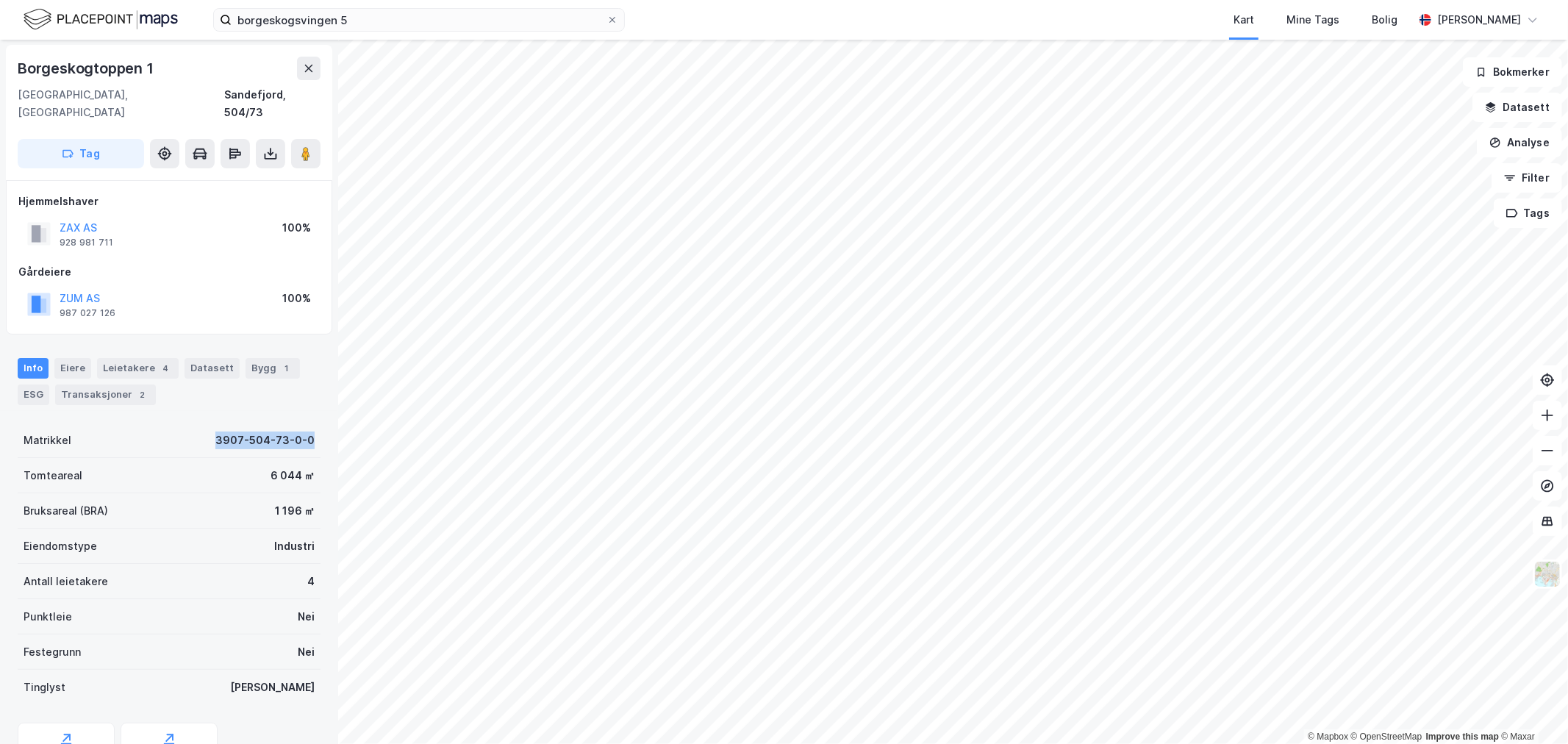
drag, startPoint x: 203, startPoint y: 417, endPoint x: 304, endPoint y: 432, distance: 102.1
click at [304, 432] on div "Matrikkel 3907-504-73-0-0" at bounding box center [168, 440] width 303 height 36
copy div "3907-504-73-0-0"
click at [202, 438] on div "Matrikkel 3907-504-73-0-0" at bounding box center [168, 440] width 303 height 36
drag, startPoint x: 201, startPoint y: 414, endPoint x: 299, endPoint y: 424, distance: 98.5
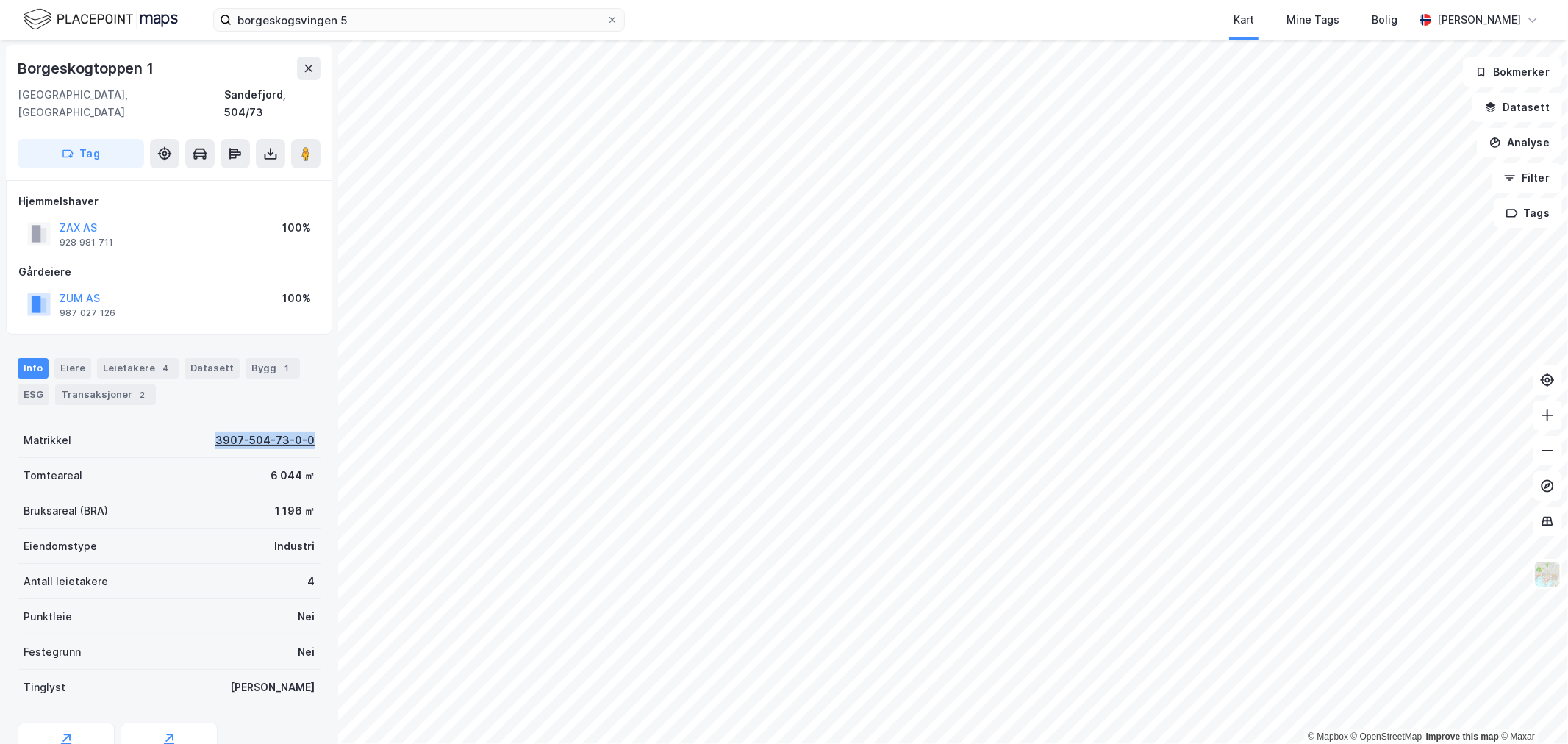
click at [299, 424] on div "Matrikkel 3907-504-73-0-0" at bounding box center [168, 440] width 303 height 36
copy div "3907-504-73-0-0"
